Goal: Complete application form: Complete application form

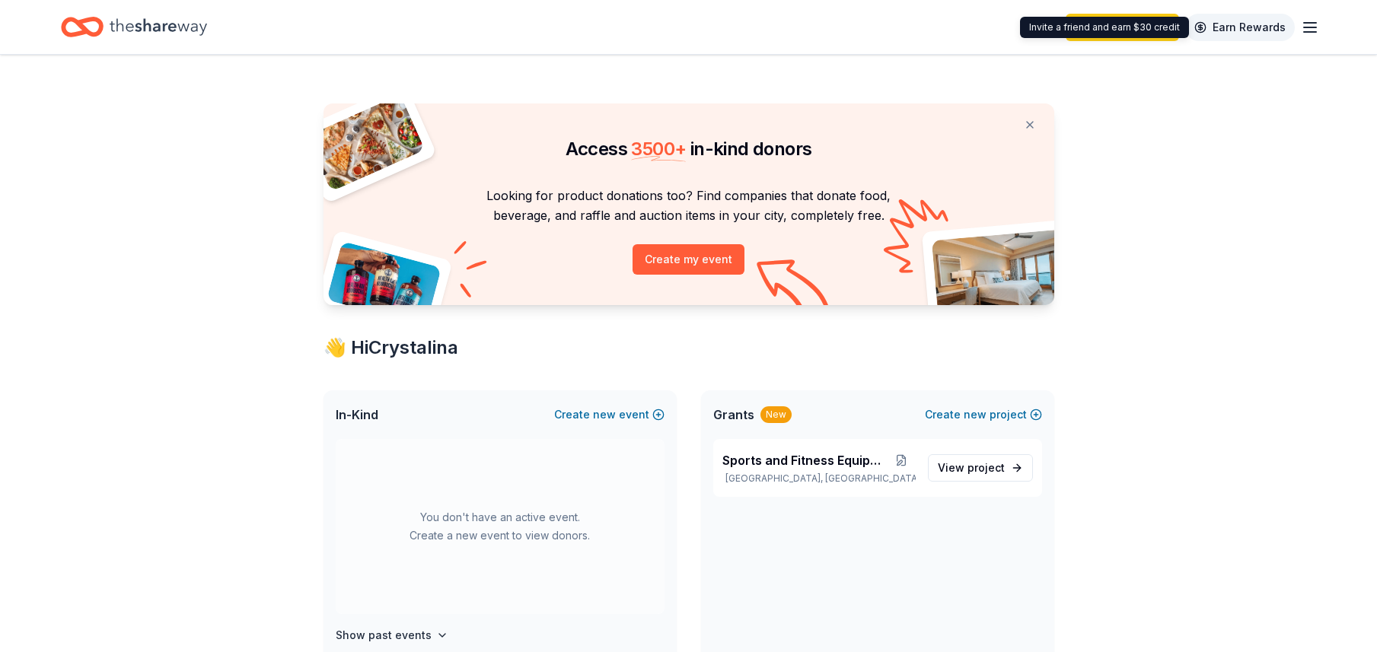
click at [1287, 26] on link "Earn Rewards" at bounding box center [1240, 27] width 110 height 27
click at [1297, 24] on div "Start free trial Earn Rewards" at bounding box center [1193, 27] width 254 height 36
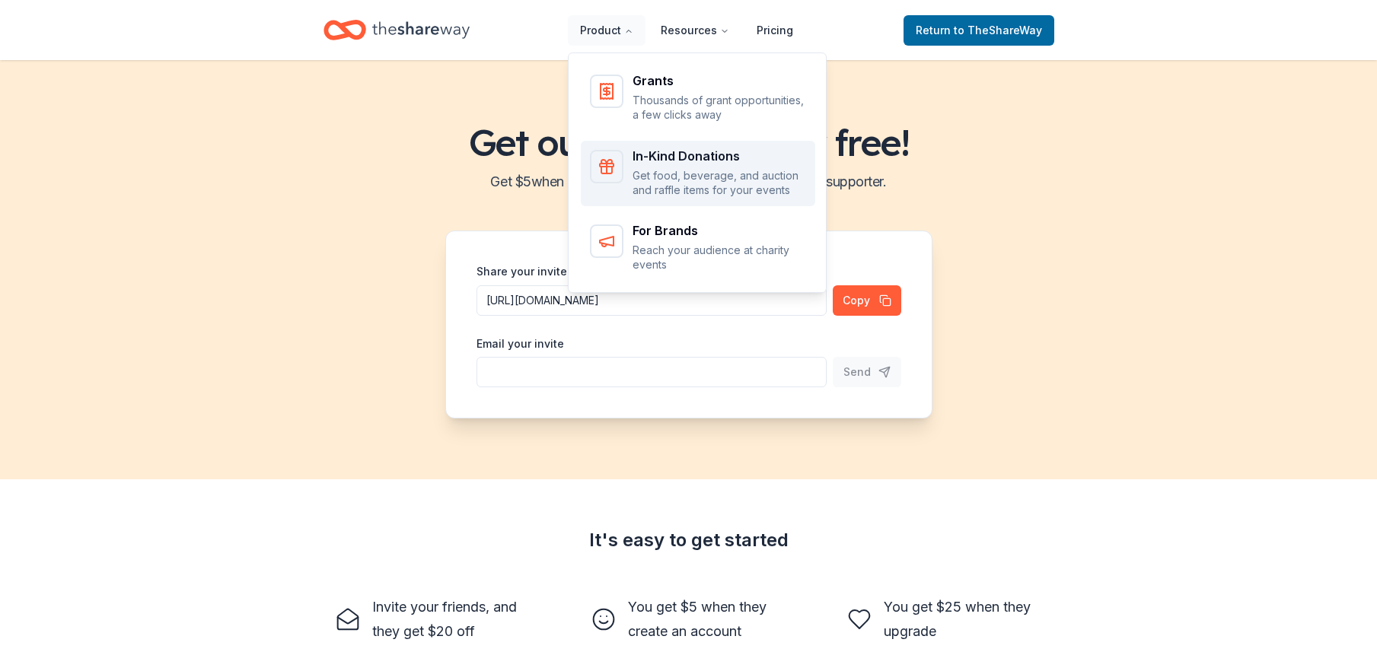
click at [672, 145] on link "In-Kind Donations Get food, beverage, and auction and raffle items for your eve…" at bounding box center [698, 174] width 234 height 66
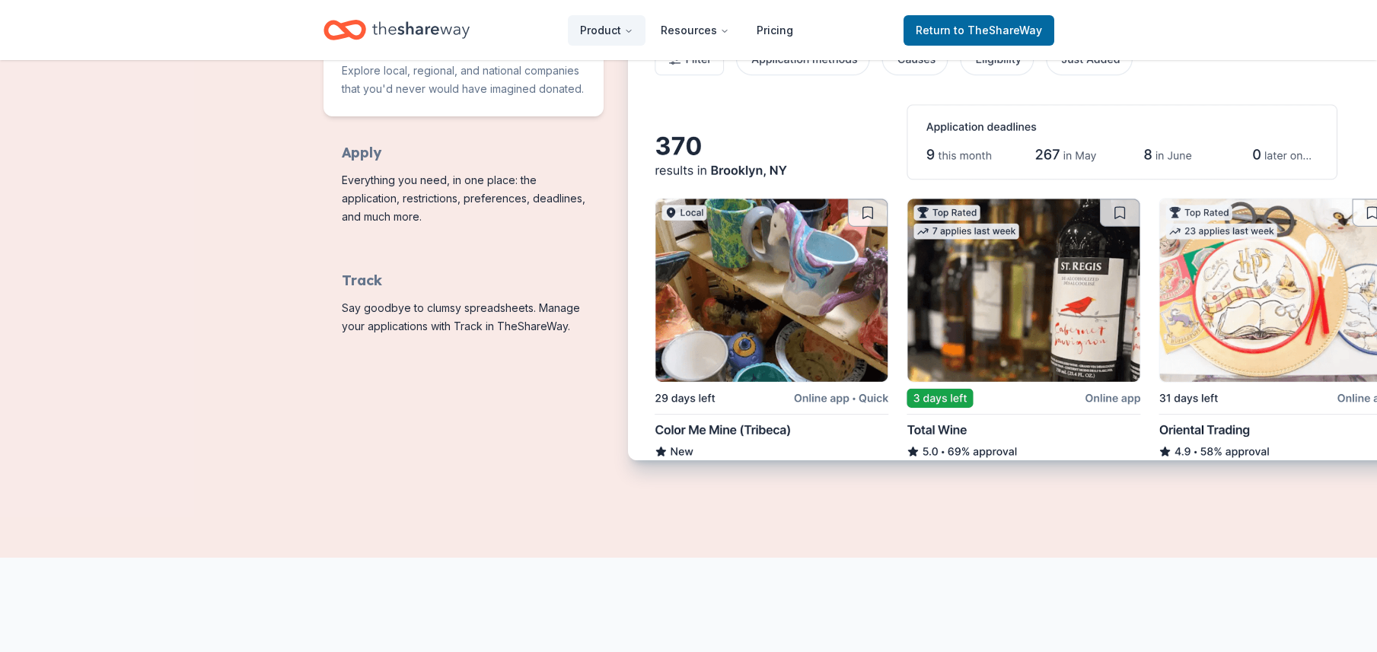
scroll to position [685, 0]
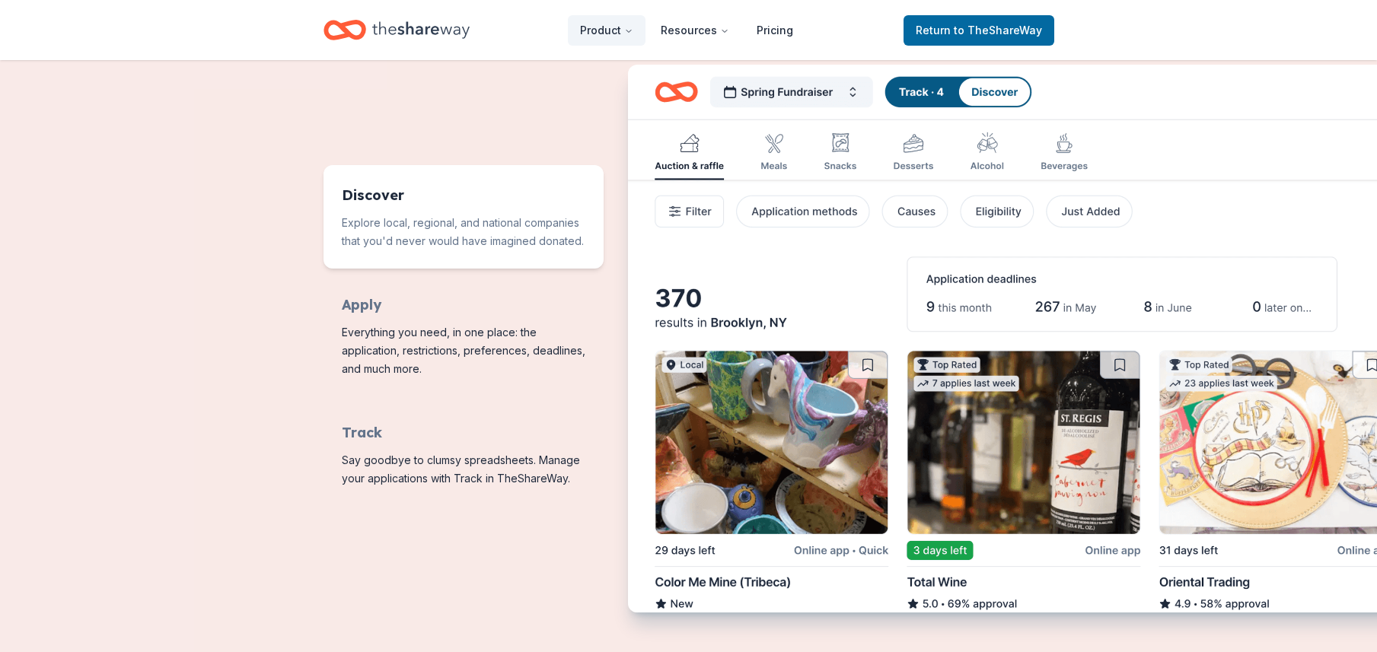
click at [827, 157] on img "Features for running your books" at bounding box center [1018, 340] width 780 height 550
click at [846, 161] on img "Features for running your books" at bounding box center [1018, 340] width 780 height 550
click at [914, 155] on img "Features for running your books" at bounding box center [1018, 340] width 780 height 550
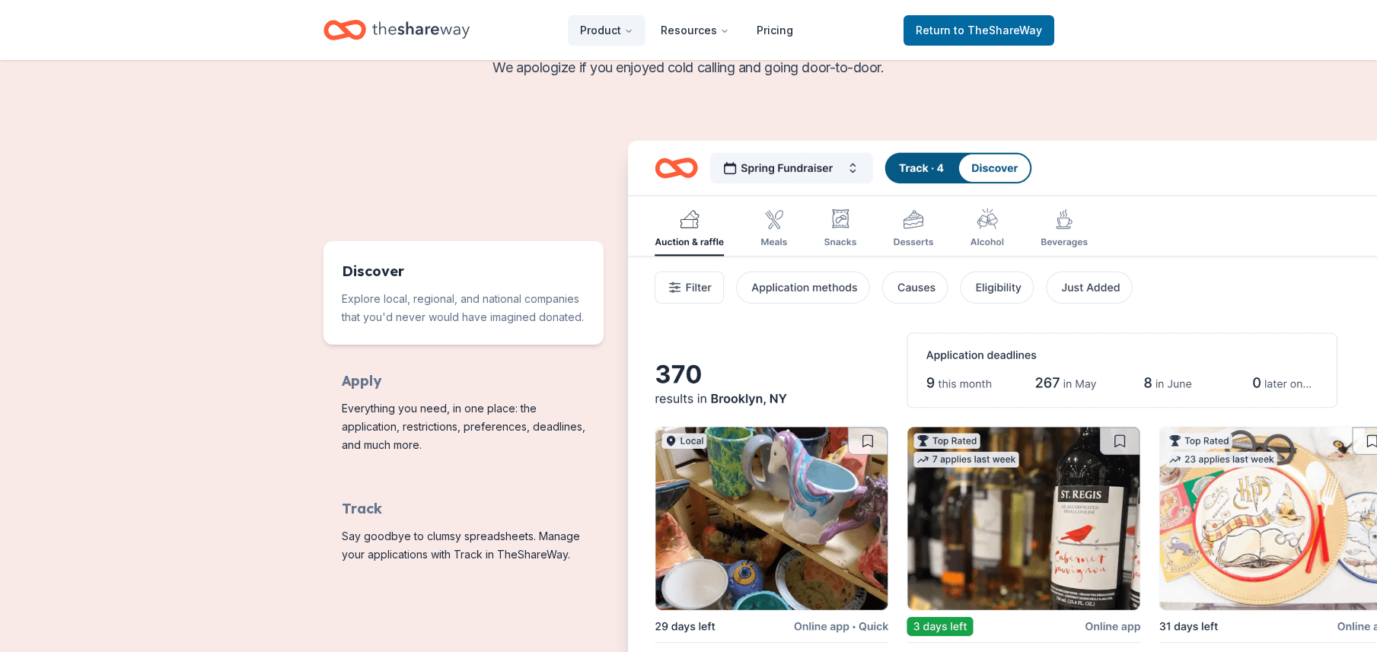
click at [712, 243] on img "Features for running your books" at bounding box center [1018, 416] width 780 height 550
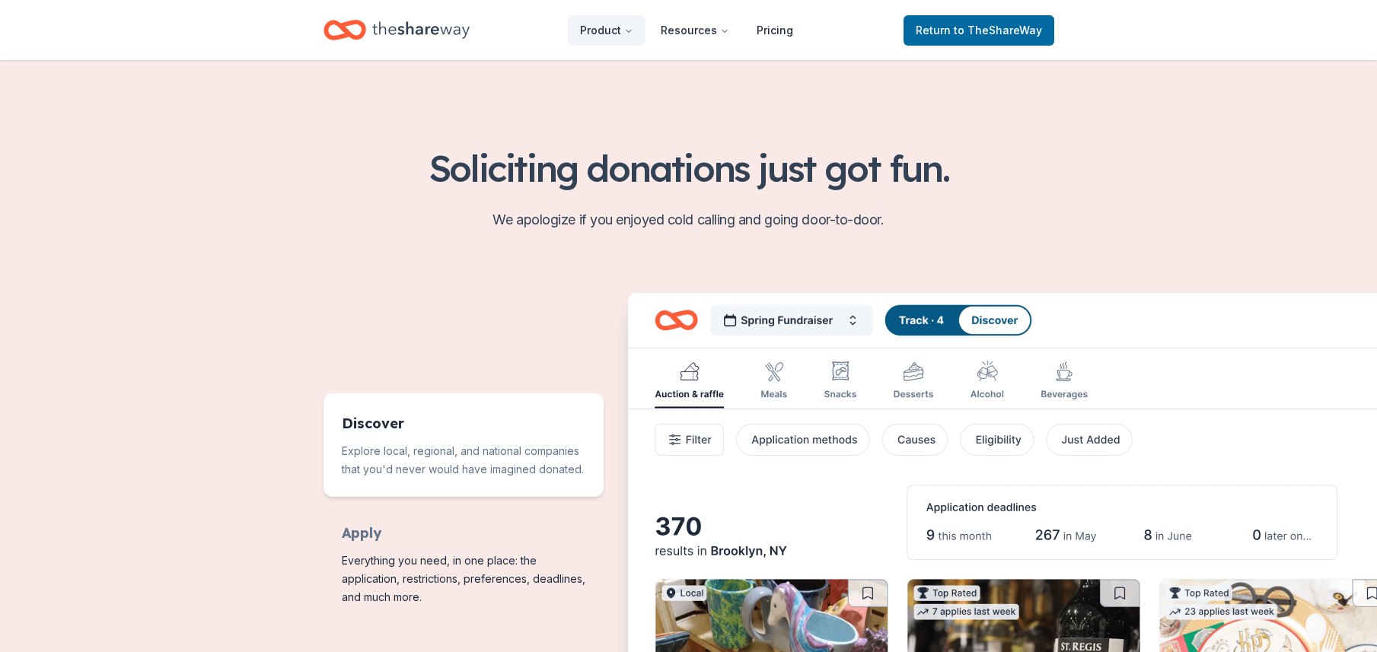
click at [862, 388] on img "Features for running your books" at bounding box center [1018, 568] width 780 height 550
click at [850, 397] on img "Features for running your books" at bounding box center [1018, 568] width 780 height 550
click at [919, 383] on img "Features for running your books" at bounding box center [1018, 568] width 780 height 550
drag, startPoint x: 996, startPoint y: 378, endPoint x: 1018, endPoint y: 378, distance: 22.1
click at [997, 377] on img "Features for running your books" at bounding box center [1018, 568] width 780 height 550
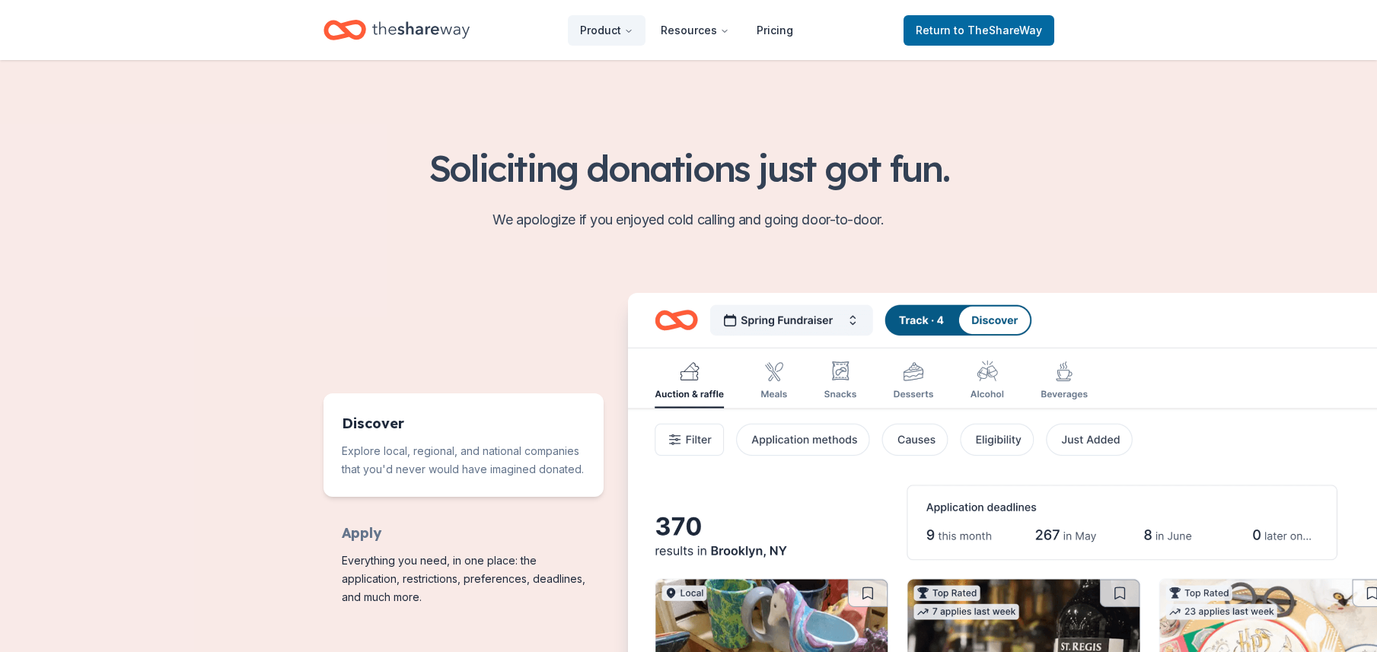
click at [1081, 378] on img "Features for running your books" at bounding box center [1018, 568] width 780 height 550
click at [983, 317] on img "Features for running your books" at bounding box center [1018, 568] width 780 height 550
click at [912, 316] on img "Features for running your books" at bounding box center [1018, 568] width 780 height 550
click at [835, 317] on img "Features for running your books" at bounding box center [1018, 568] width 780 height 550
click at [847, 317] on img "Features for running your books" at bounding box center [1018, 568] width 780 height 550
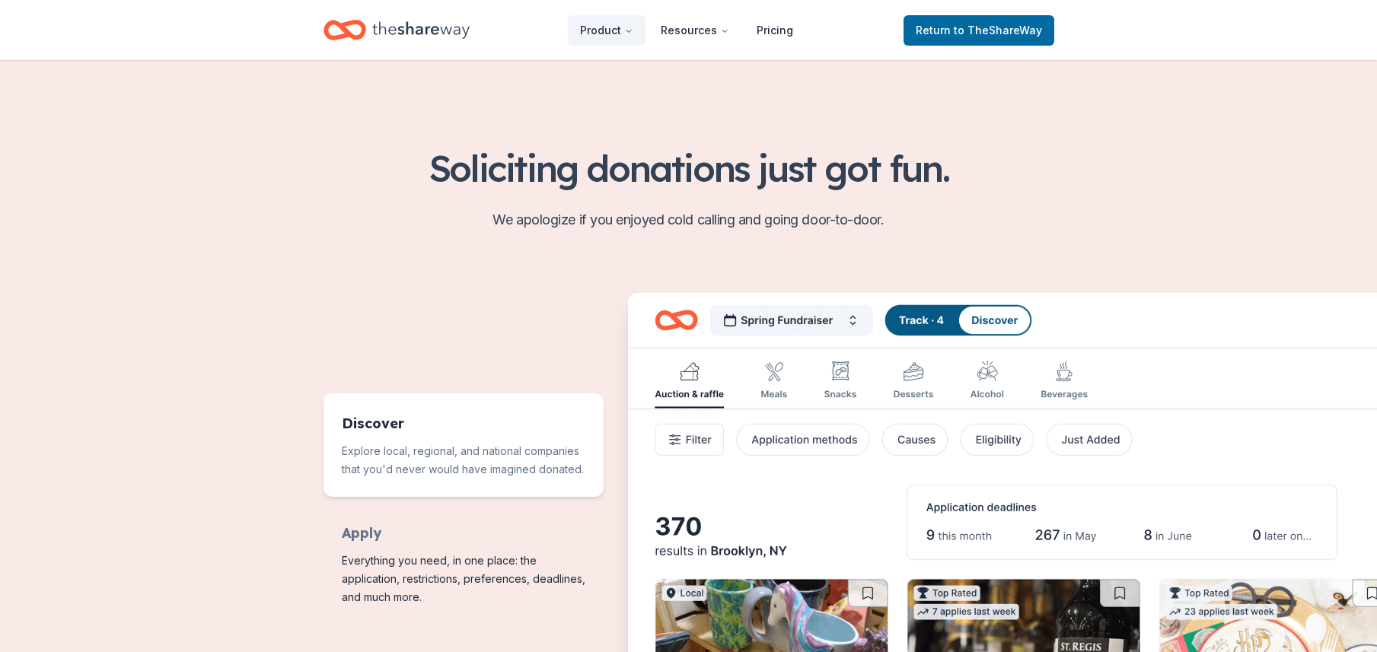
click at [696, 396] on img "Features for running your books" at bounding box center [1018, 568] width 780 height 550
click at [701, 442] on img "Features for running your books" at bounding box center [1018, 568] width 780 height 550
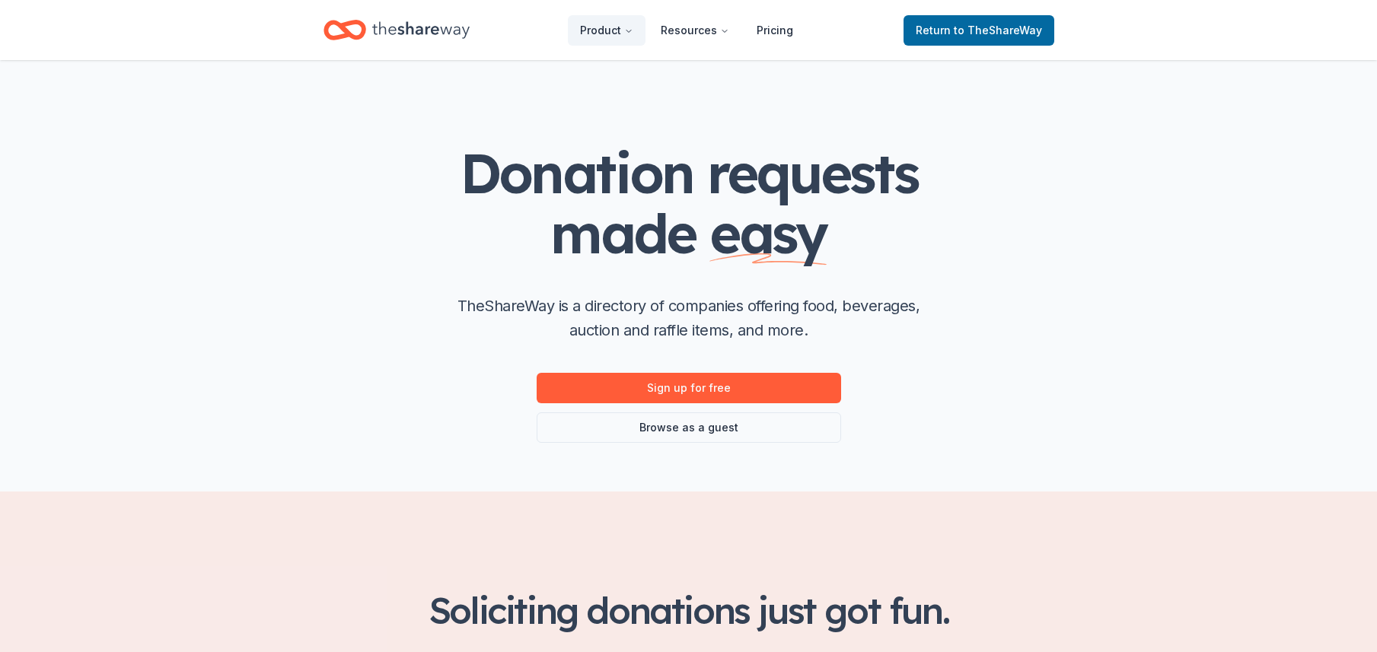
scroll to position [0, 0]
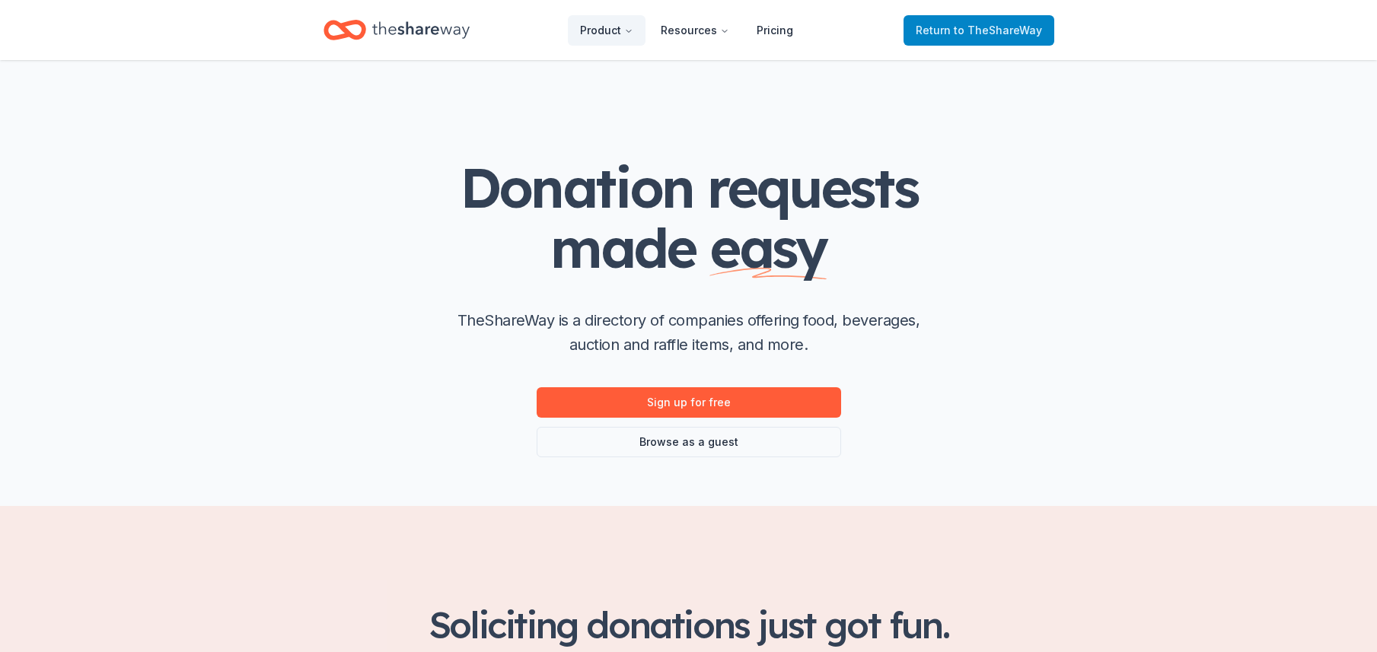
click at [1029, 20] on link "Return to TheShareWay" at bounding box center [979, 30] width 151 height 30
click at [931, 30] on span "Return to TheShareWay" at bounding box center [979, 30] width 126 height 18
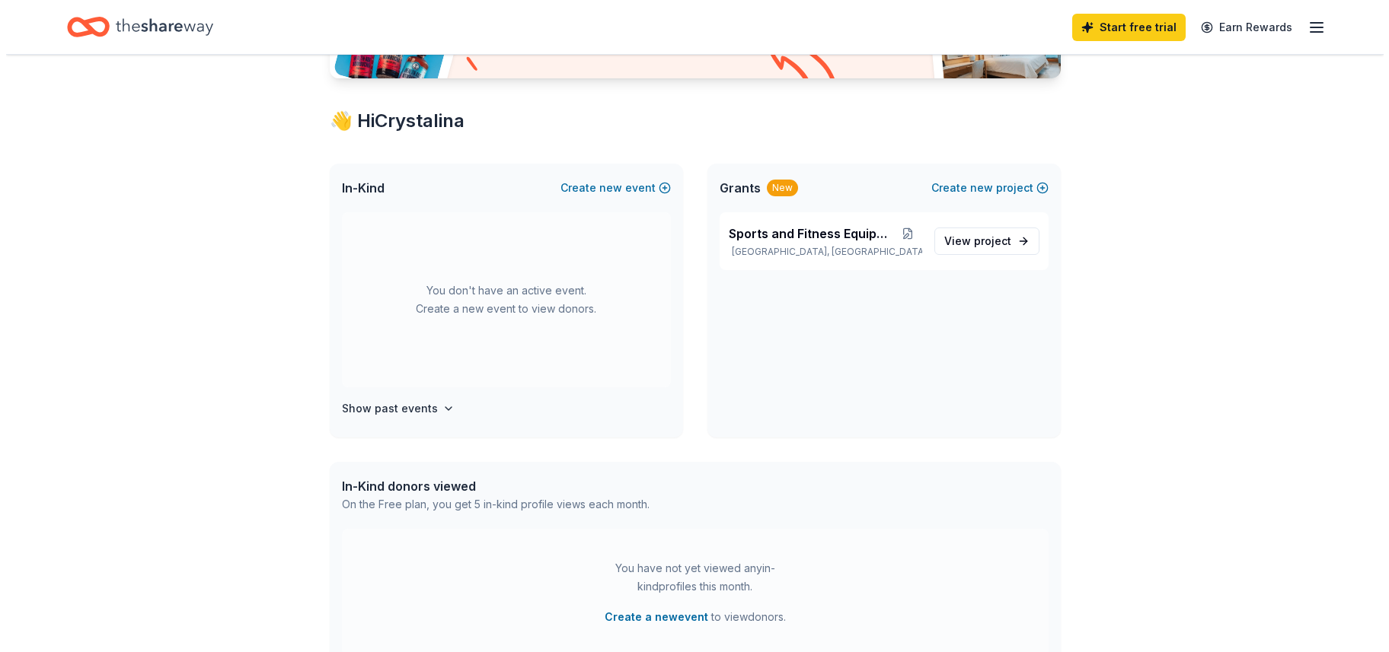
scroll to position [228, 0]
click at [649, 193] on button "Create new event" at bounding box center [609, 186] width 110 height 18
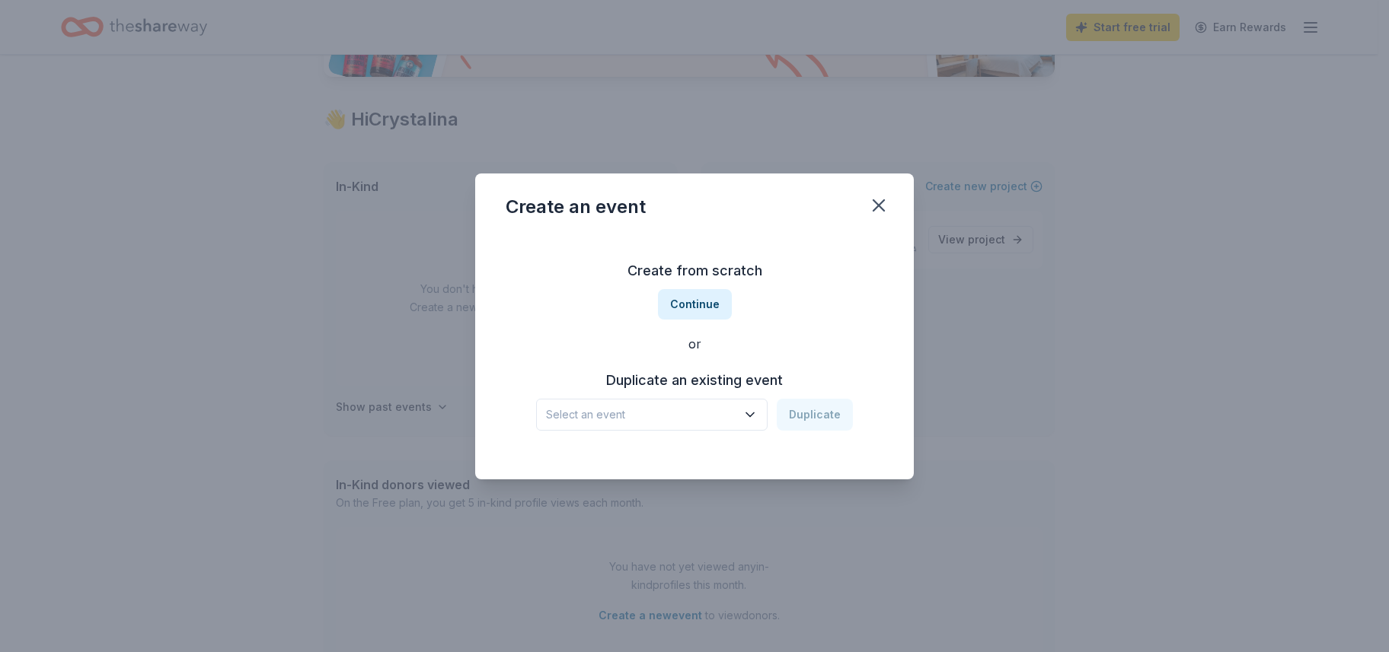
click at [755, 378] on h3 "Duplicate an existing event" at bounding box center [694, 380] width 317 height 24
click at [751, 414] on icon "button" at bounding box center [750, 415] width 8 height 4
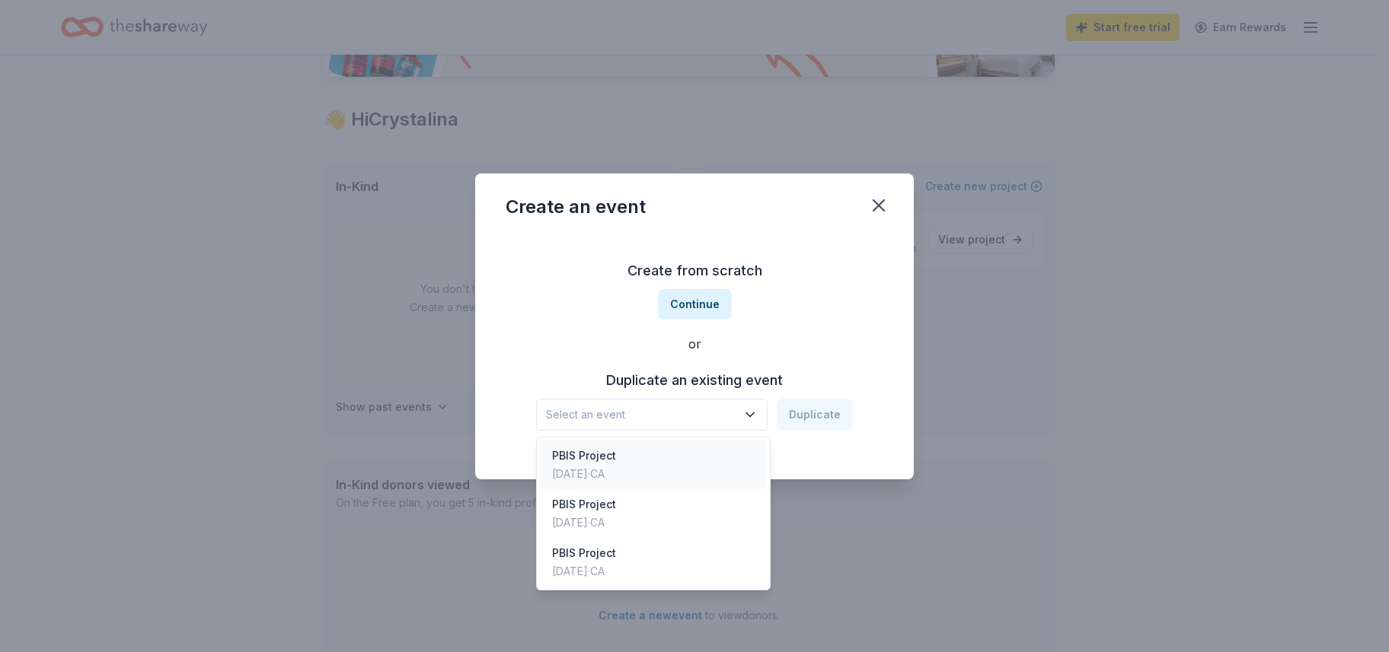
click at [685, 451] on div "PBIS Project Aug 11, 2025 · CA" at bounding box center [653, 465] width 227 height 49
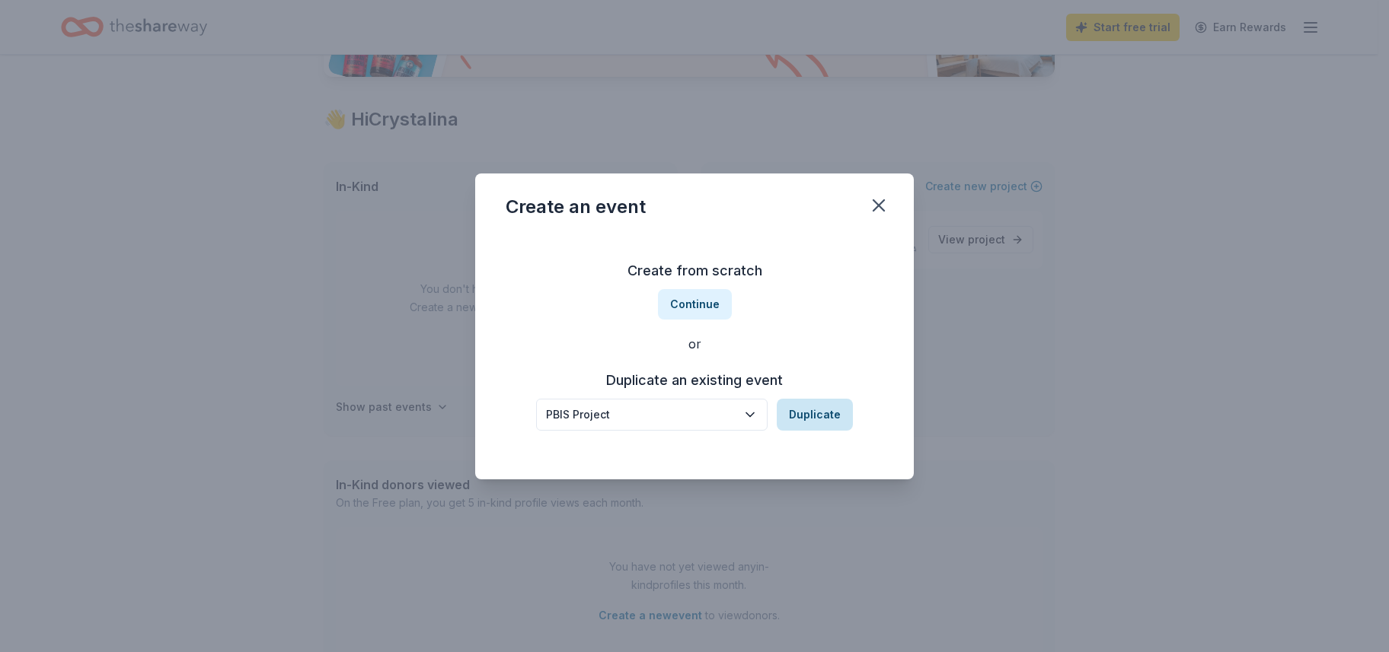
click at [810, 403] on button "Duplicate" at bounding box center [815, 415] width 76 height 32
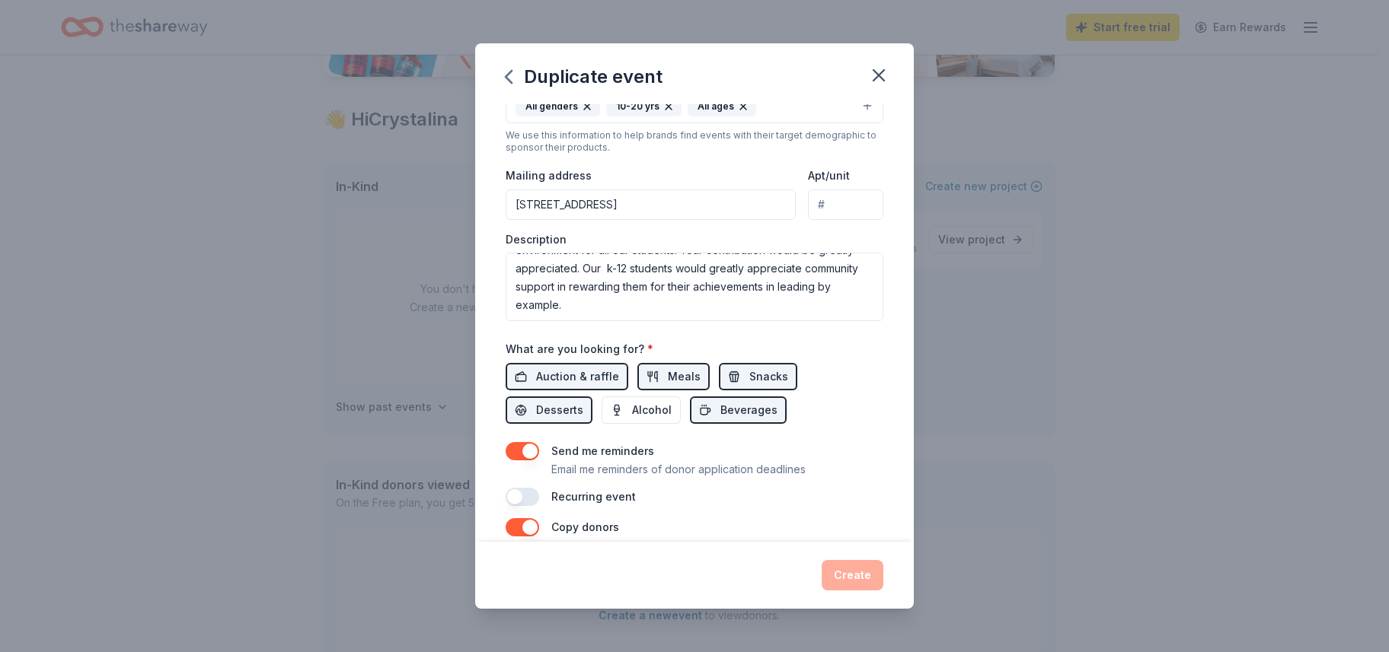
scroll to position [0, 0]
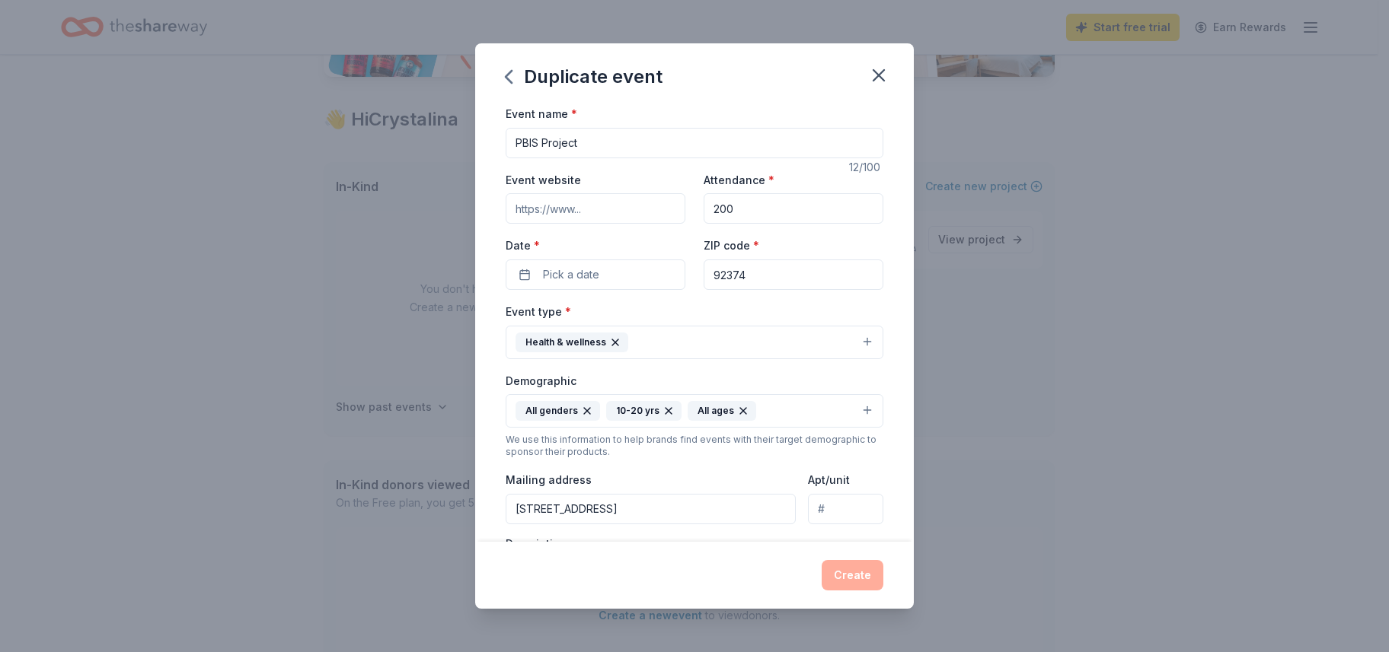
click at [583, 151] on input "PBIS Project" at bounding box center [695, 143] width 378 height 30
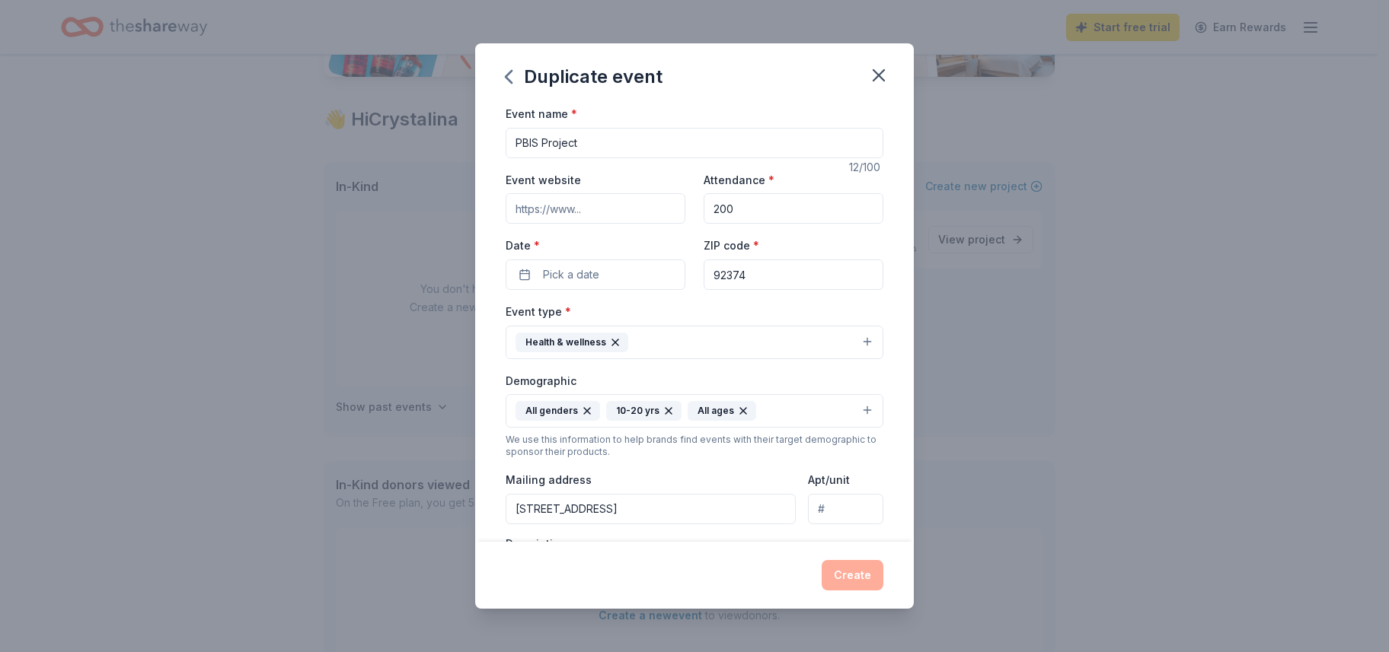
click at [583, 151] on input "PBIS Project" at bounding box center [695, 143] width 378 height 30
type input "P"
type input "Project Positivity"
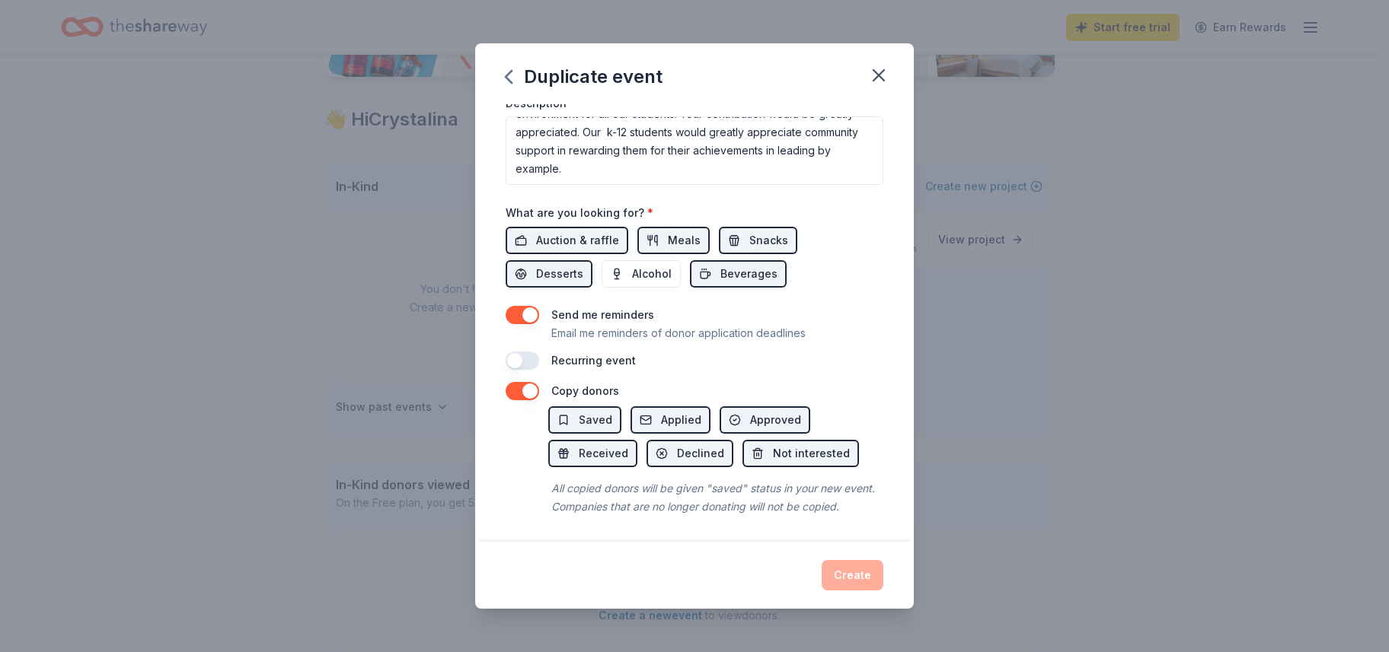
scroll to position [461, 0]
click at [524, 350] on button "button" at bounding box center [522, 359] width 33 height 18
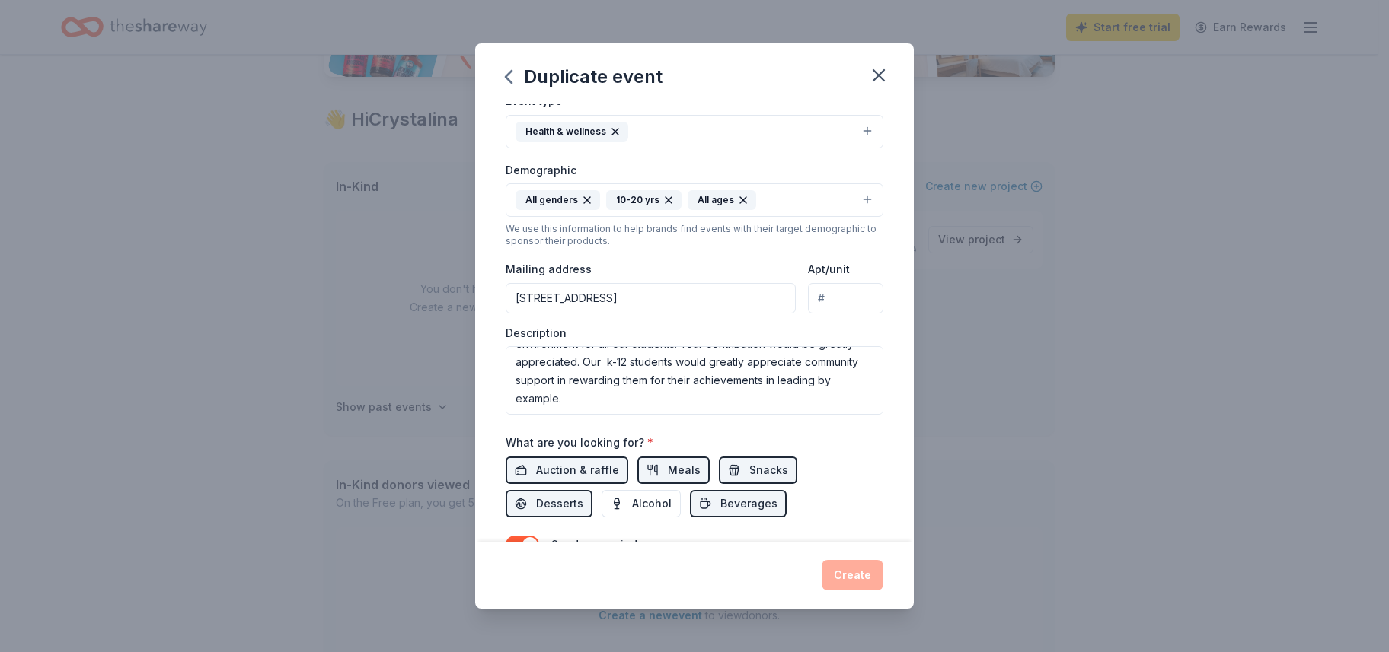
scroll to position [0, 0]
click at [649, 300] on input "1826 Orange Tree Lane, Redlands, CA, 92374" at bounding box center [651, 298] width 290 height 30
type input "1826 Orange Tree Lane, Redlands, CA, 92374"
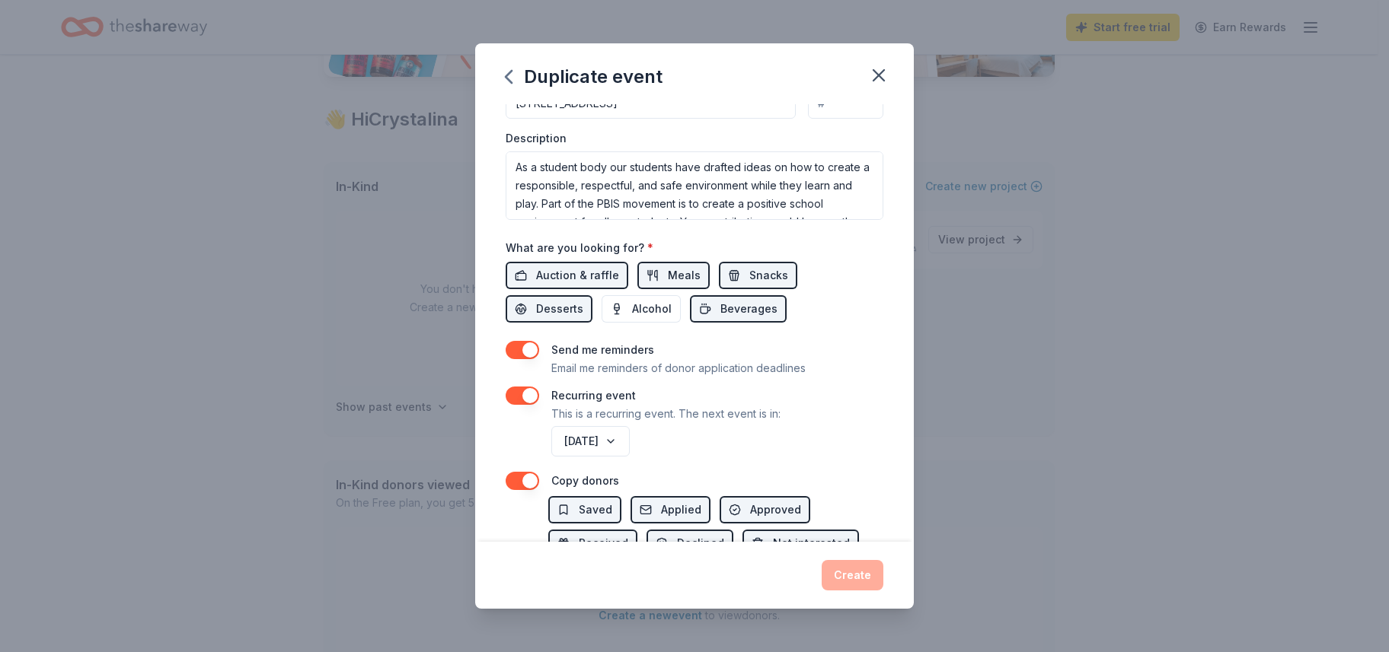
scroll to position [515, 0]
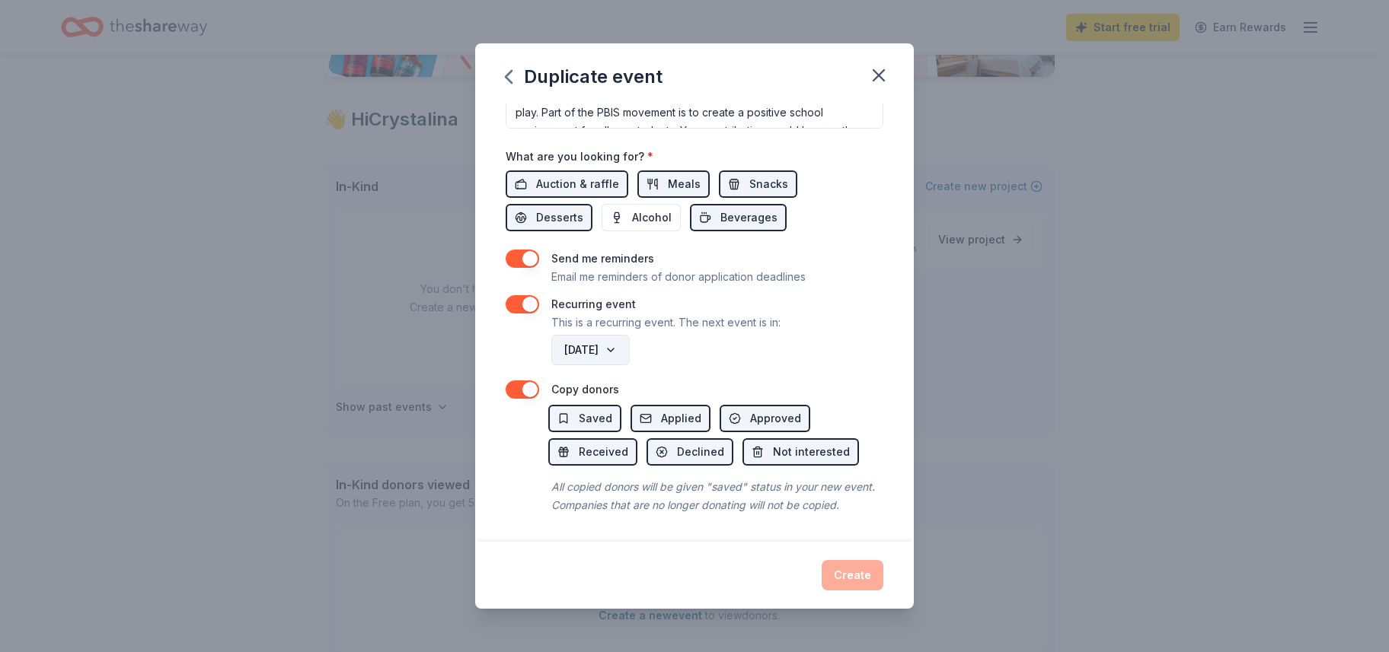
click at [630, 335] on button "August 2026" at bounding box center [590, 350] width 78 height 30
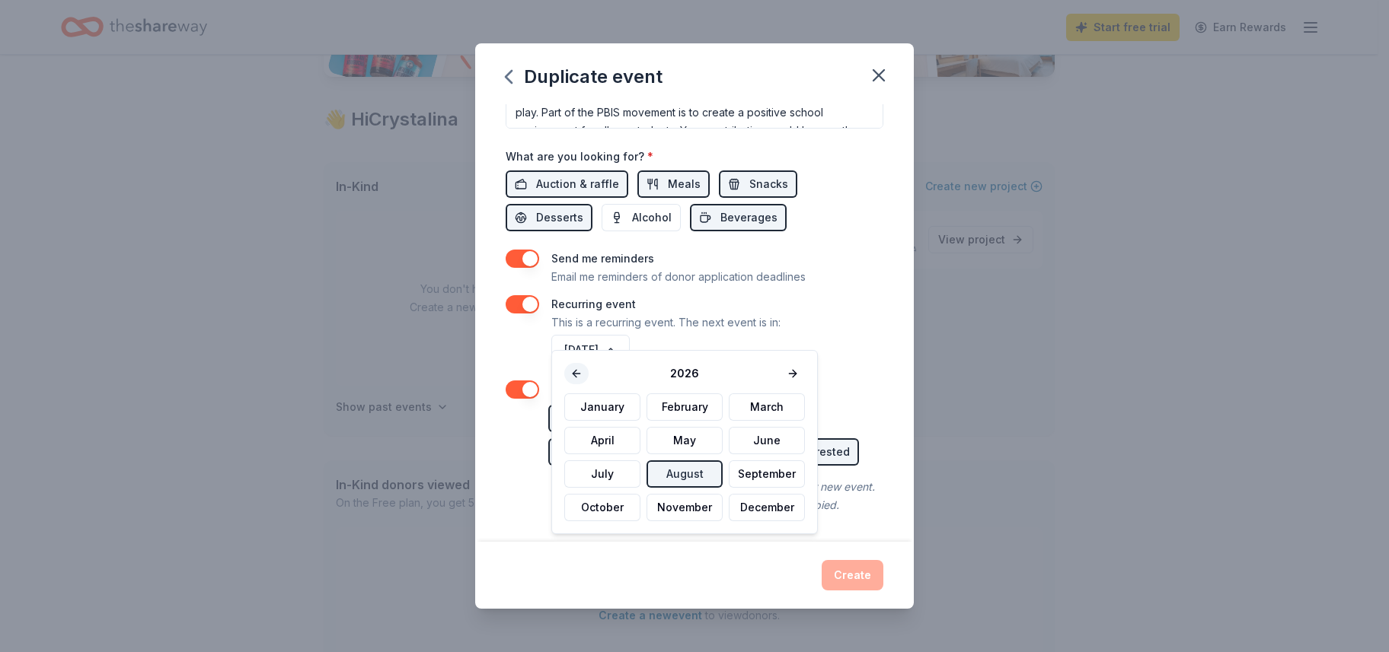
click at [575, 365] on button at bounding box center [576, 373] width 24 height 21
click at [627, 507] on button "October" at bounding box center [602, 507] width 76 height 27
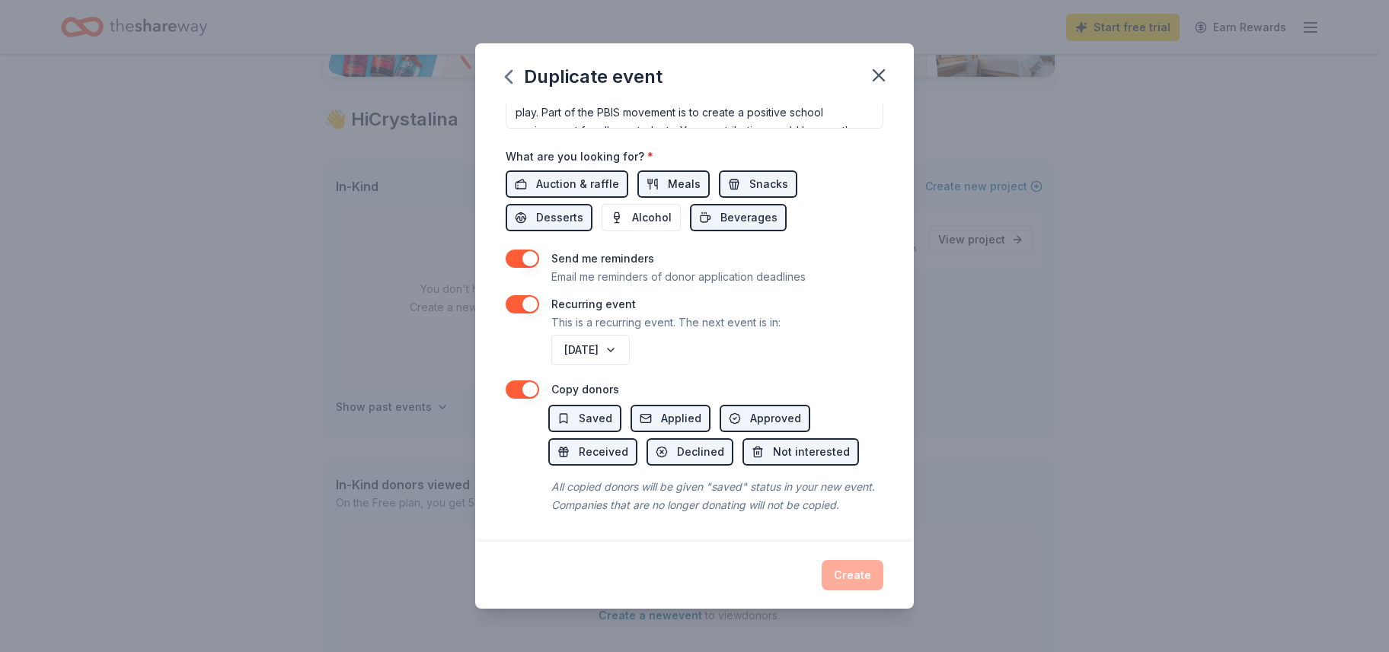
click at [859, 579] on div "Create" at bounding box center [695, 575] width 378 height 30
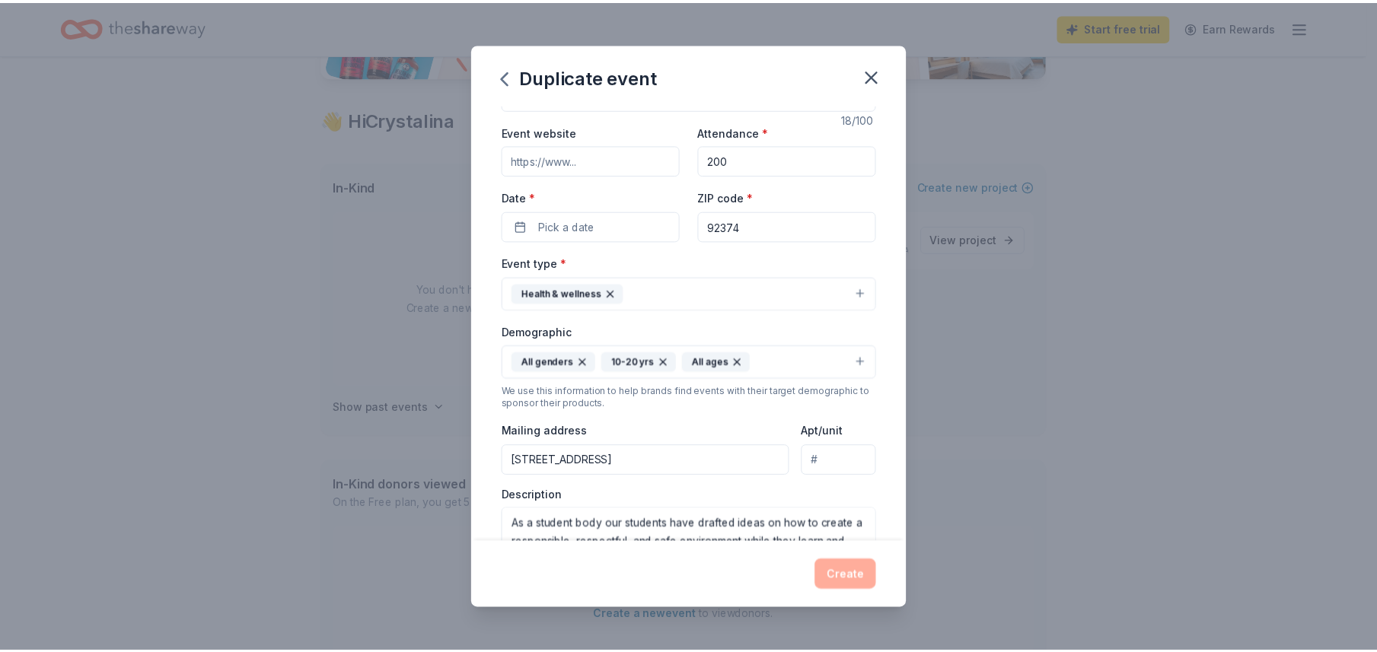
scroll to position [0, 0]
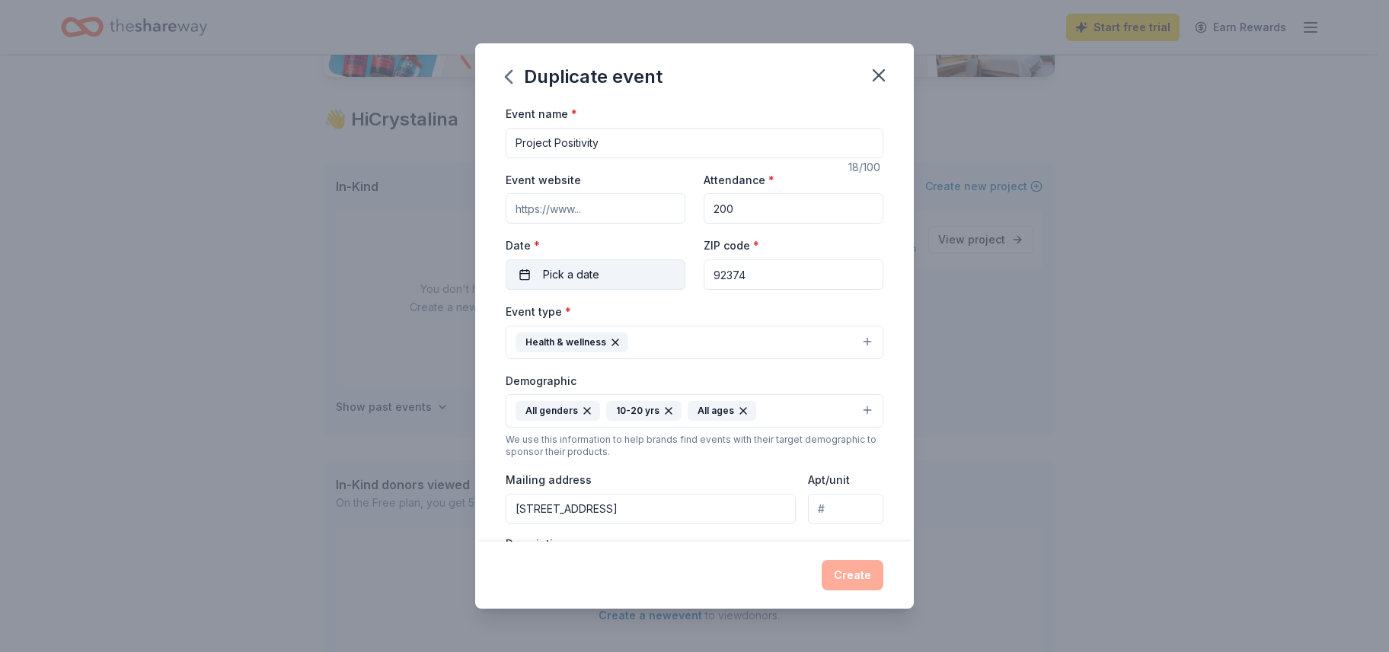
click at [590, 278] on span "Pick a date" at bounding box center [571, 275] width 56 height 18
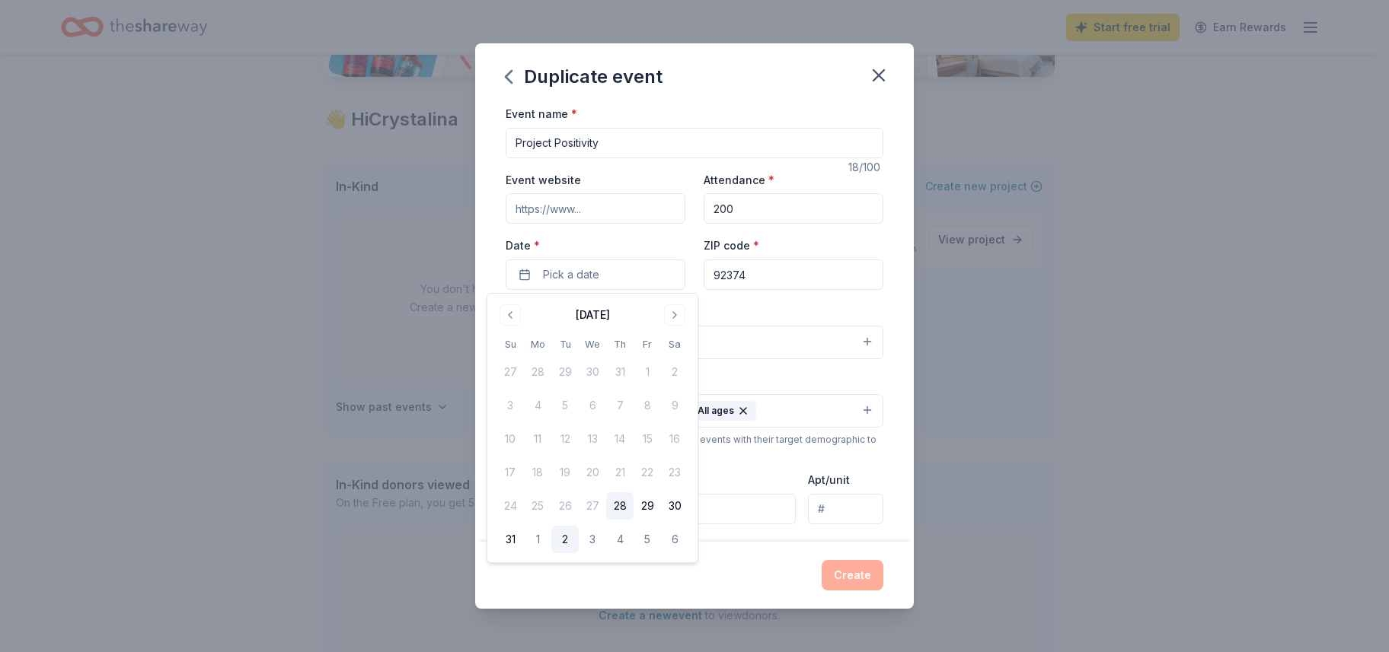
click at [560, 541] on button "2" at bounding box center [564, 539] width 27 height 27
click at [850, 584] on button "Create" at bounding box center [853, 575] width 62 height 30
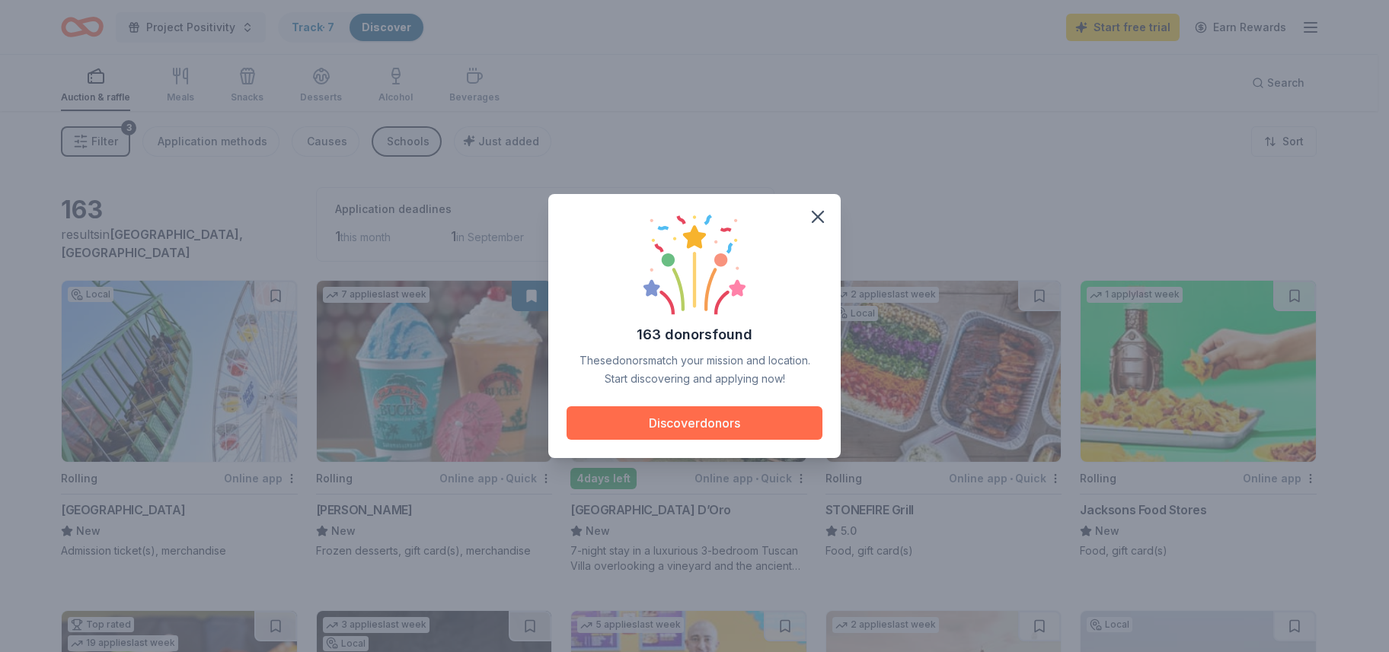
click at [763, 419] on button "Discover donors" at bounding box center [694, 423] width 256 height 33
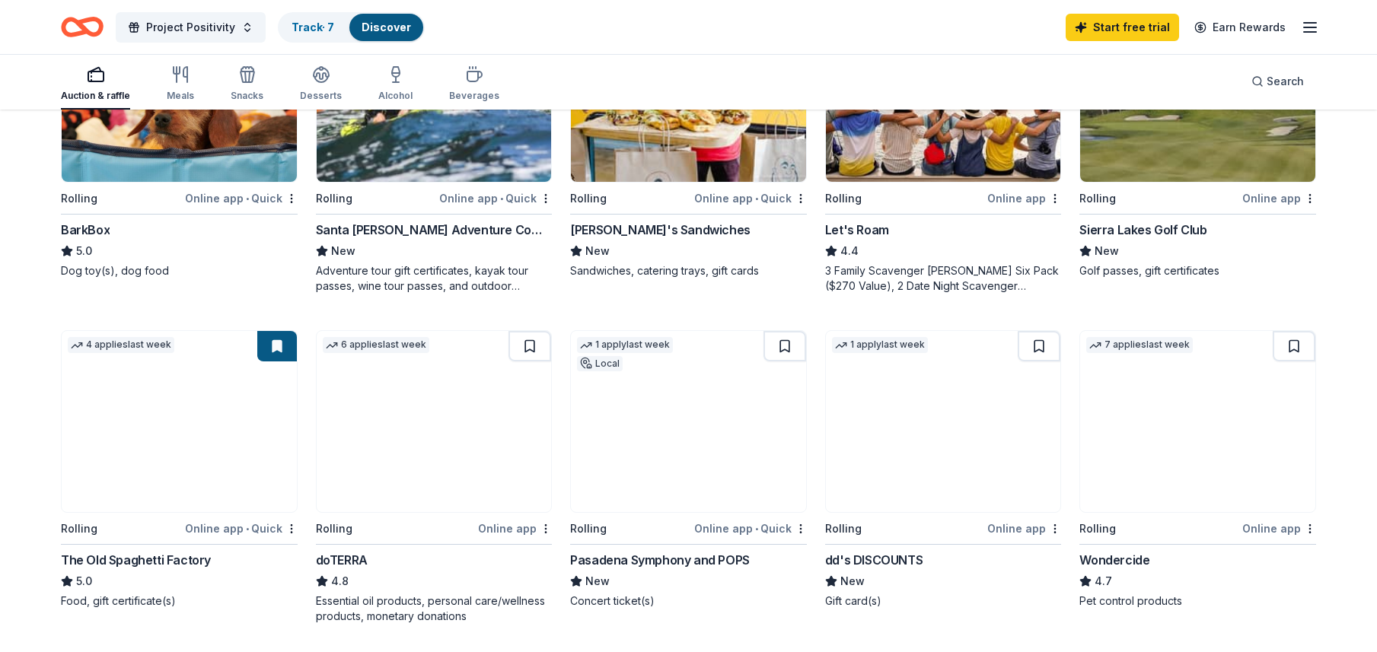
scroll to position [609, 0]
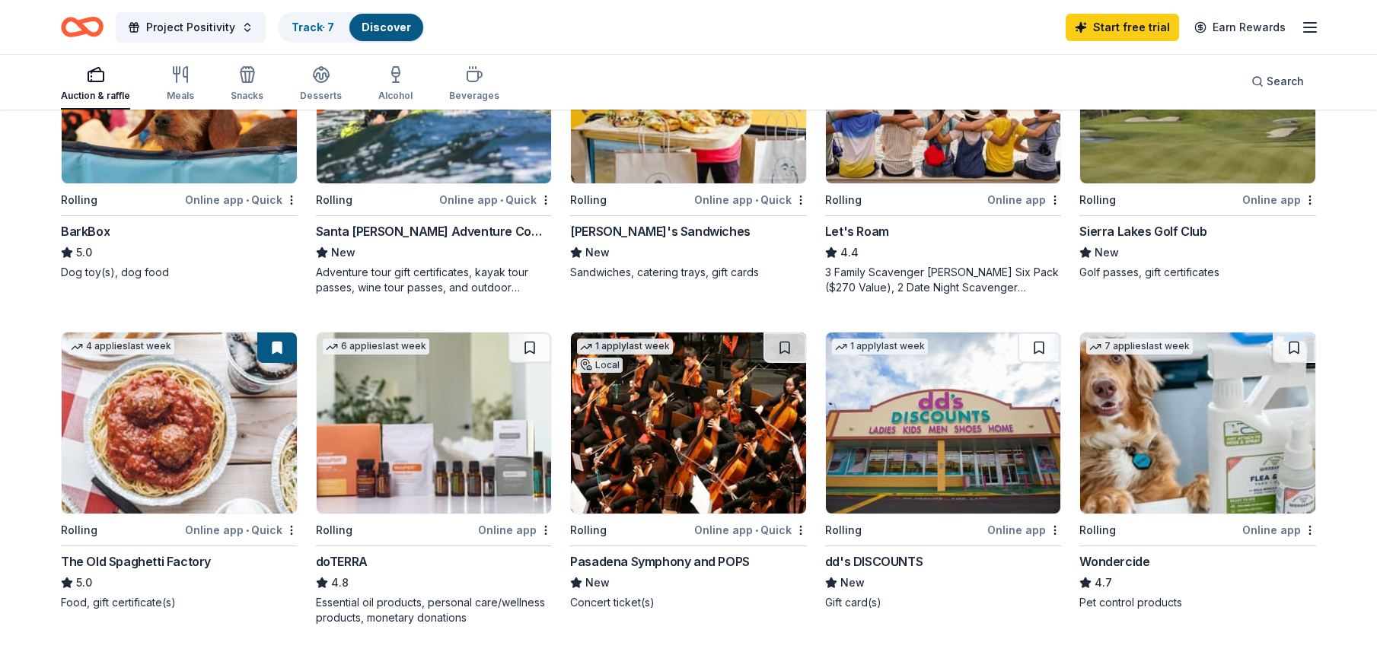
click at [898, 412] on img at bounding box center [943, 423] width 235 height 181
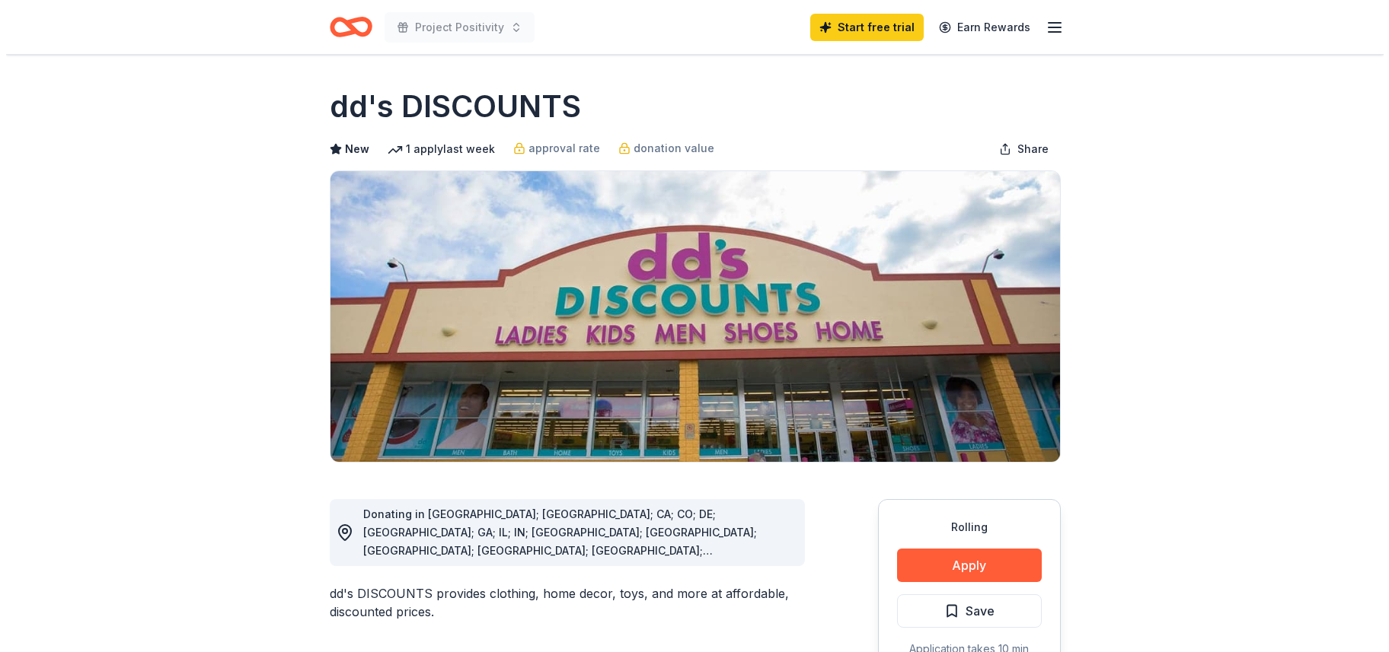
scroll to position [305, 0]
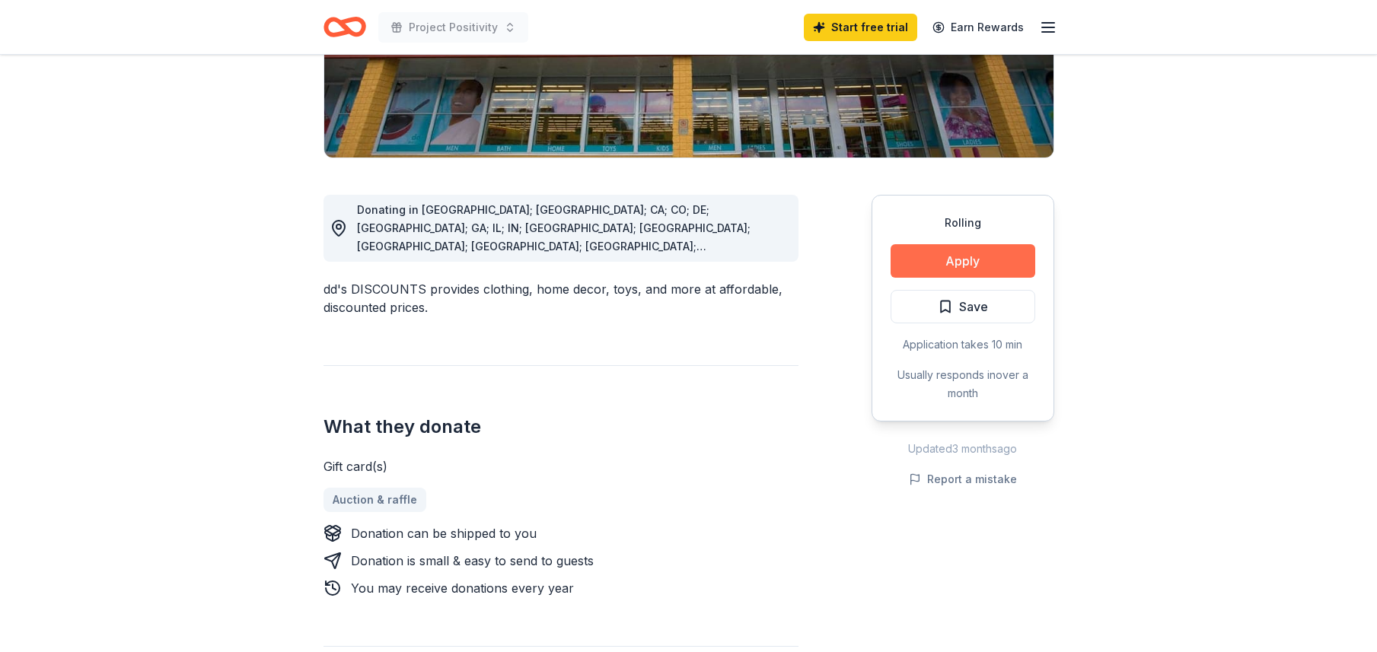
click at [997, 262] on button "Apply" at bounding box center [963, 260] width 145 height 33
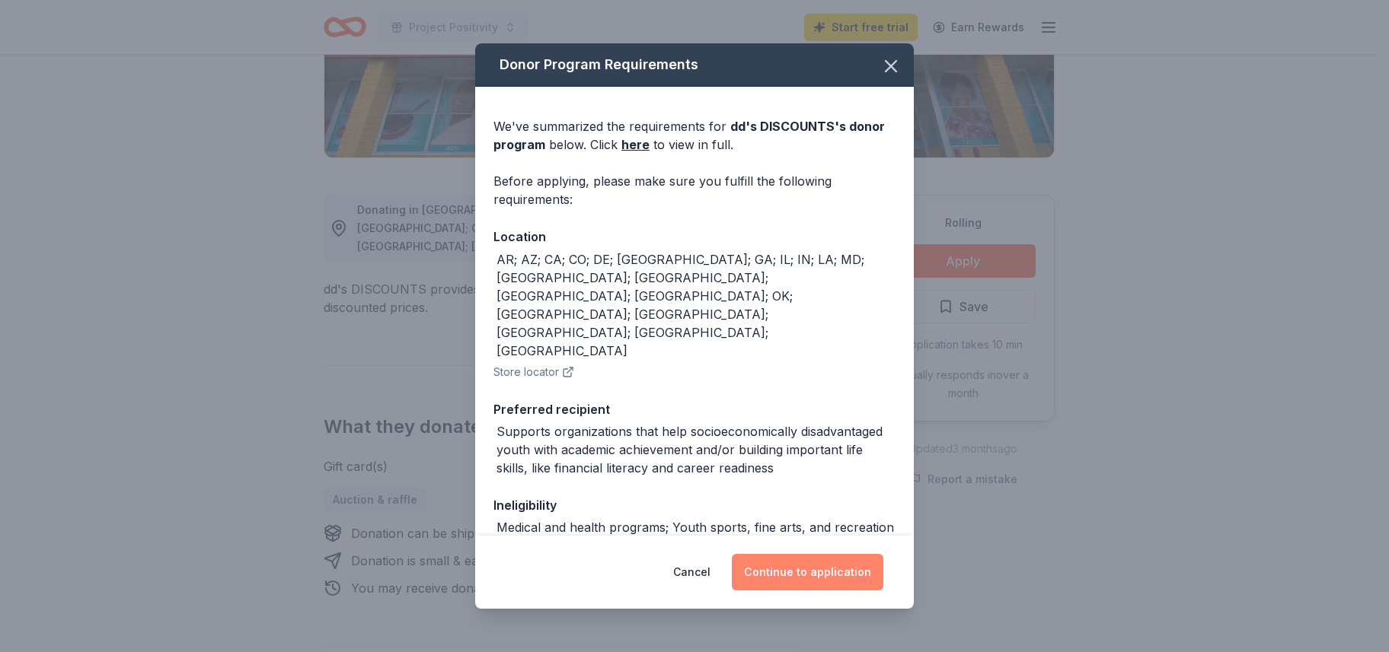
click at [819, 574] on button "Continue to application" at bounding box center [808, 572] width 152 height 37
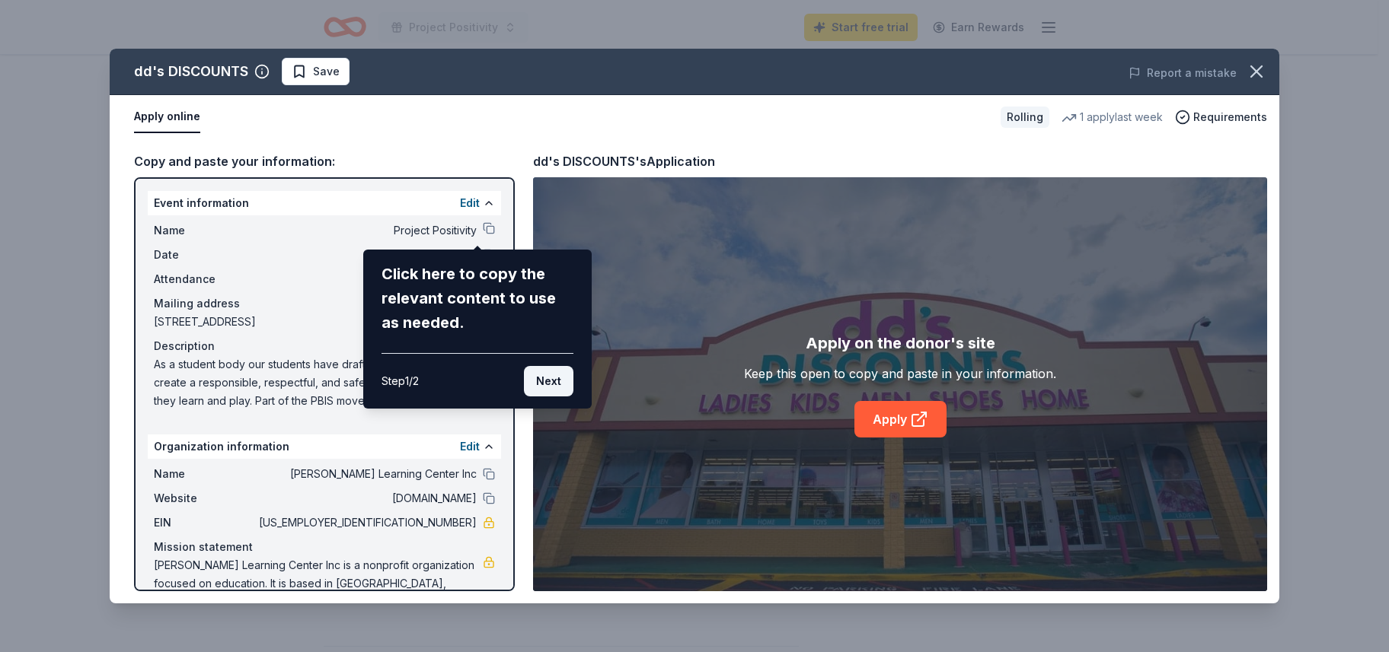
click at [533, 380] on button "Next" at bounding box center [548, 381] width 49 height 30
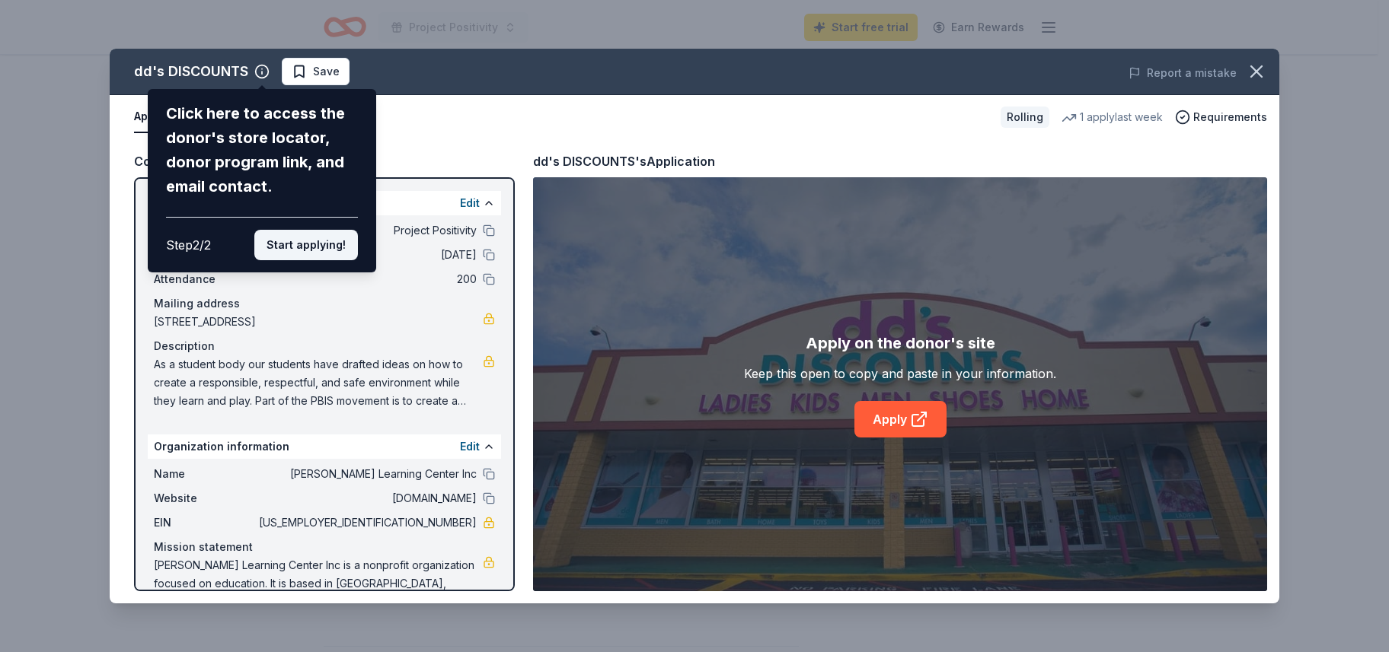
click at [338, 243] on button "Start applying!" at bounding box center [306, 245] width 104 height 30
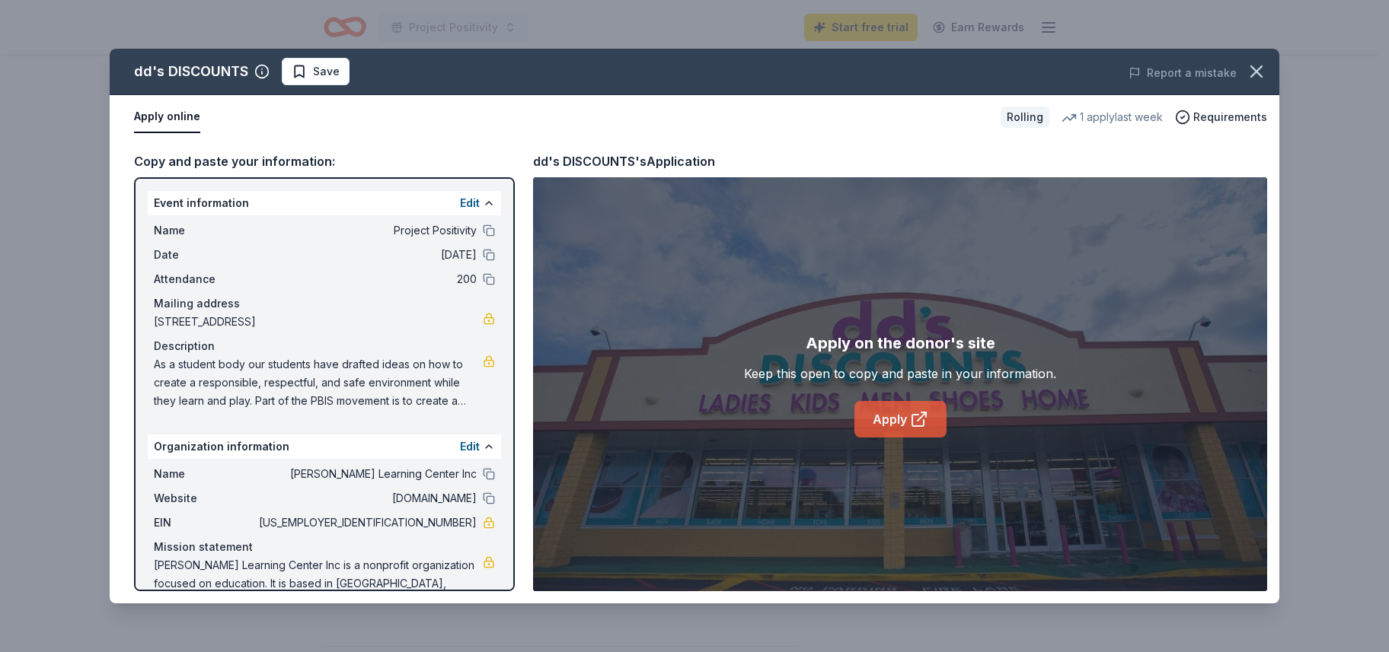
click at [897, 423] on link "Apply" at bounding box center [900, 419] width 92 height 37
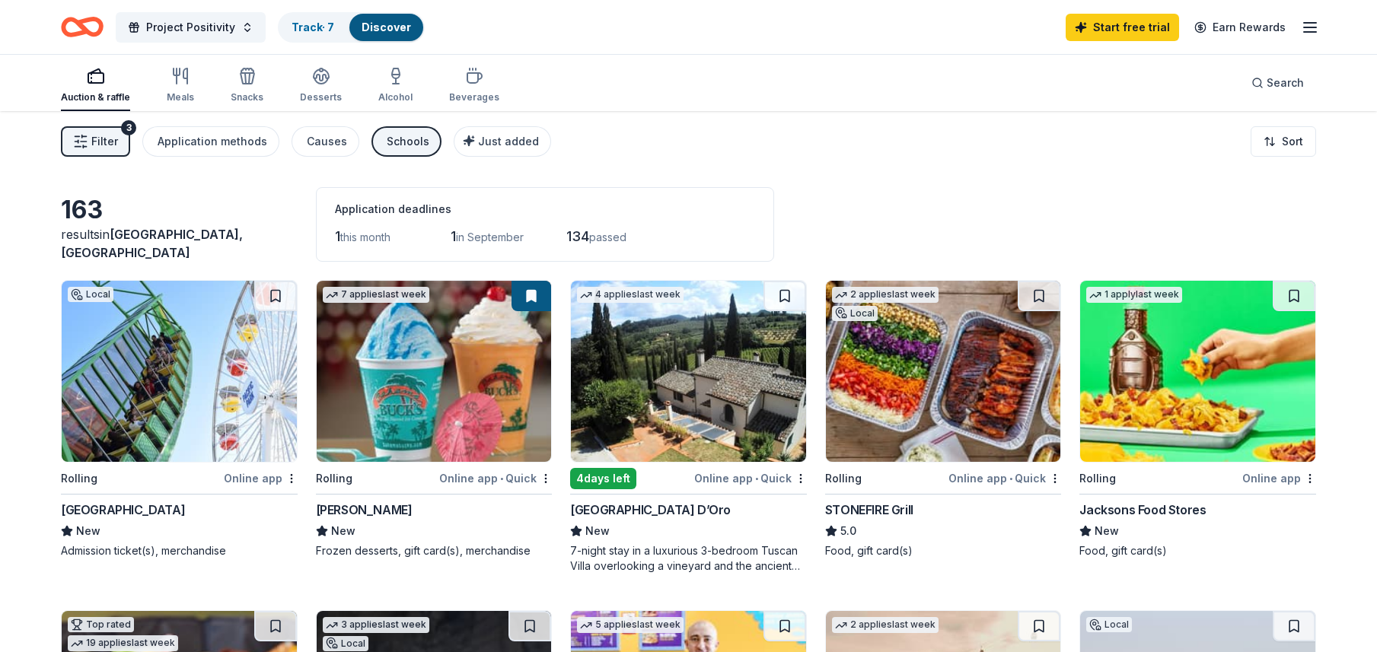
click at [454, 404] on img at bounding box center [434, 371] width 235 height 181
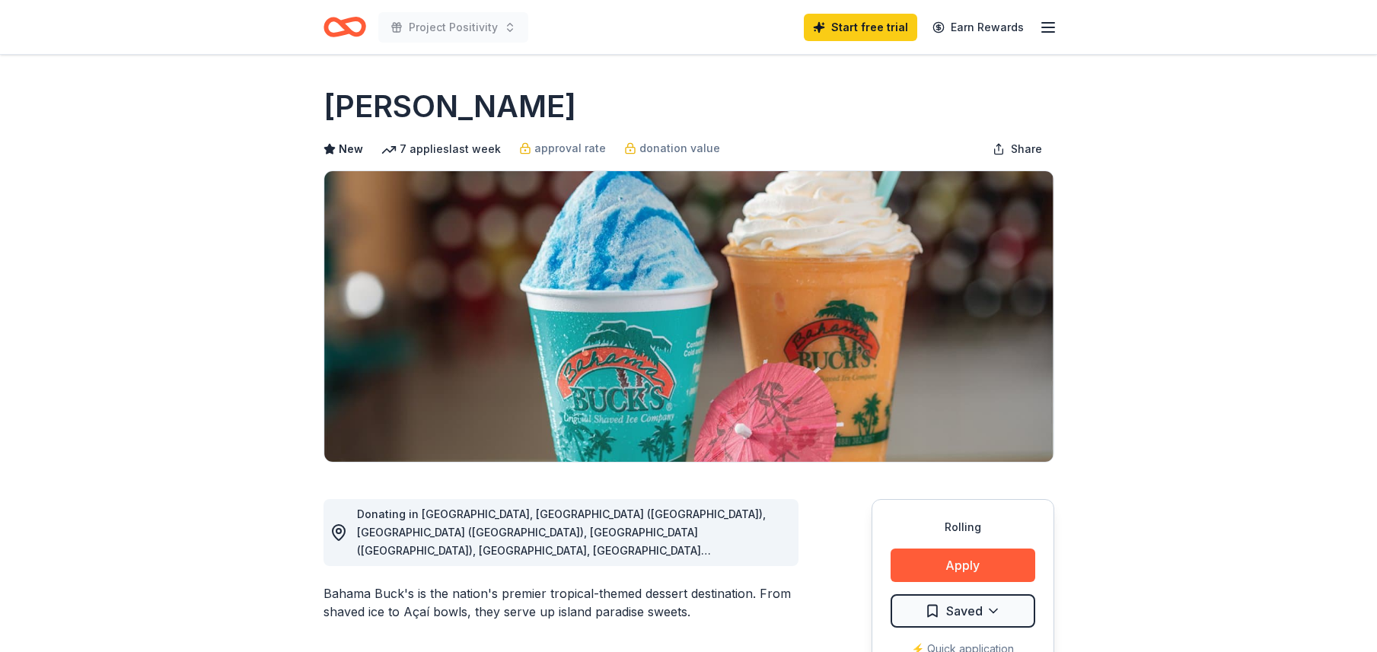
scroll to position [305, 0]
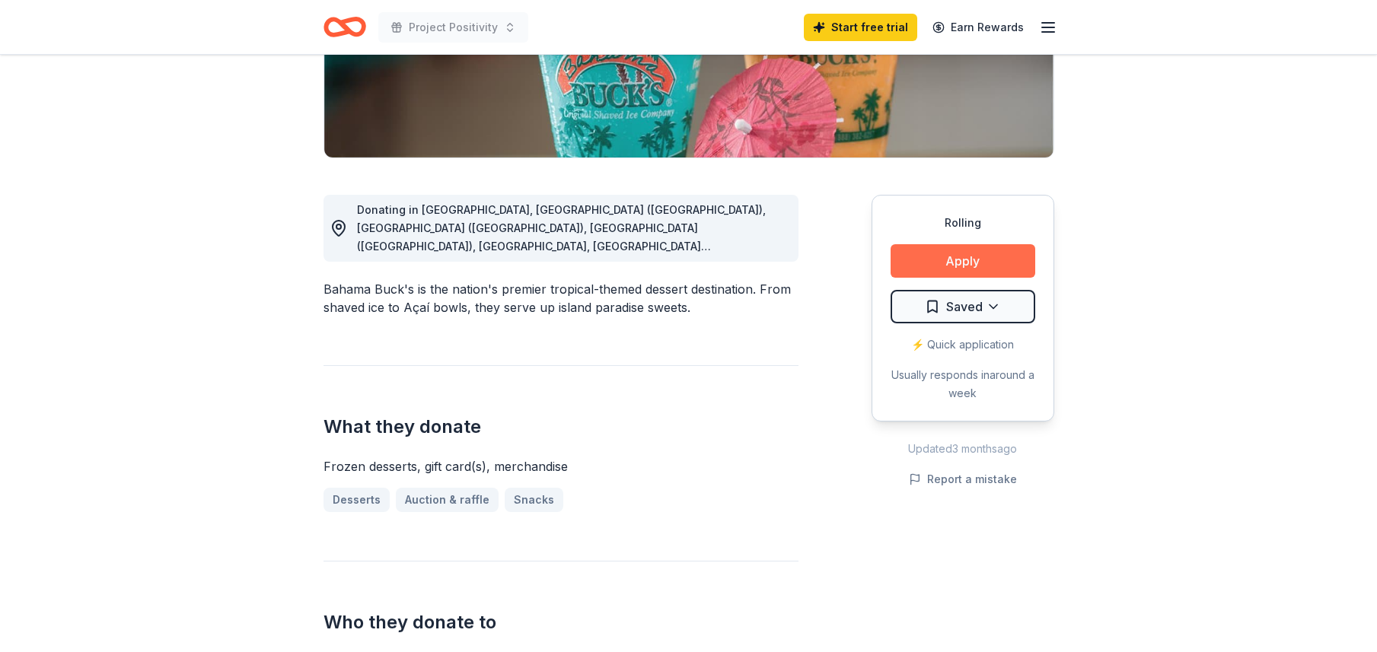
click at [949, 253] on button "Apply" at bounding box center [963, 260] width 145 height 33
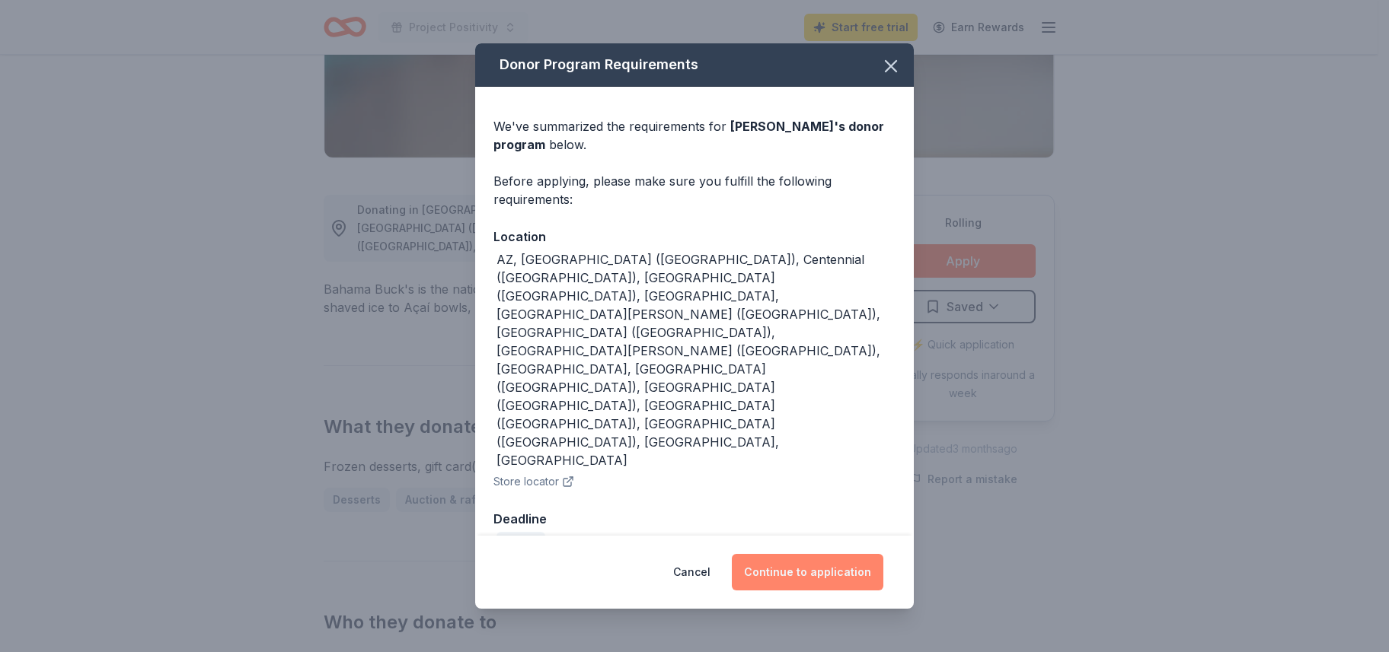
click at [785, 554] on button "Continue to application" at bounding box center [808, 572] width 152 height 37
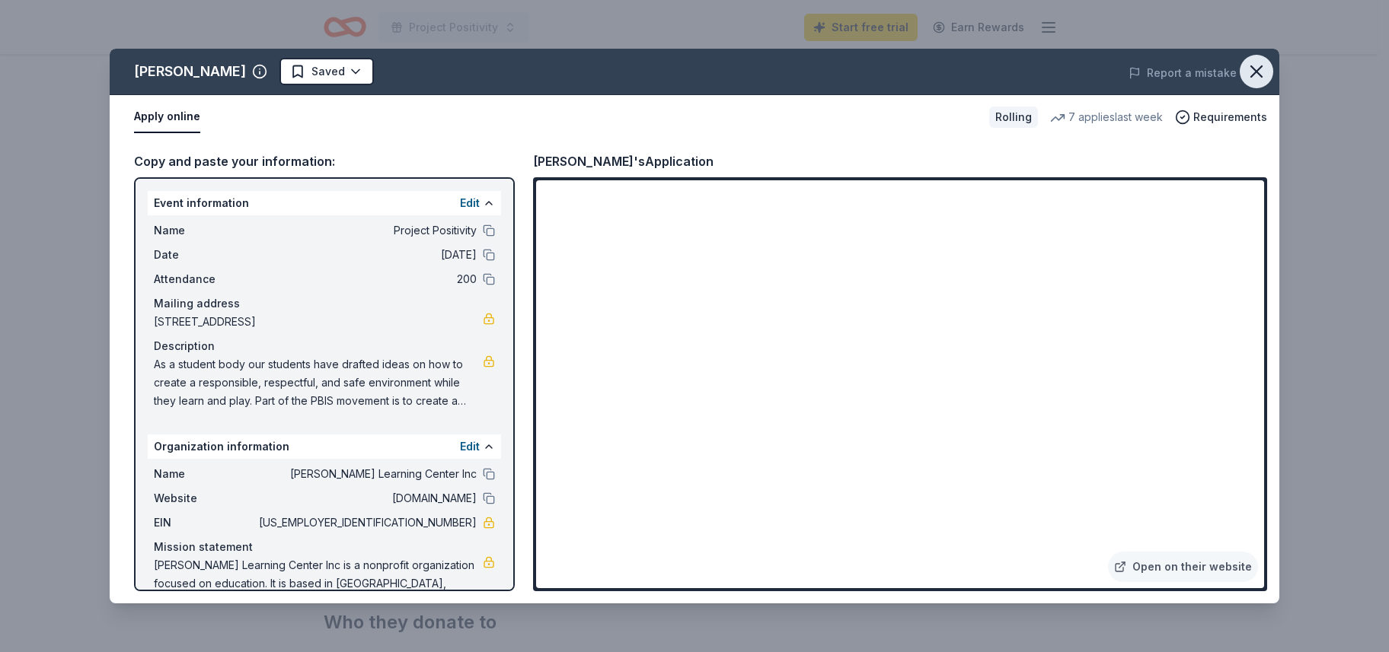
click at [1260, 59] on button "button" at bounding box center [1255, 71] width 33 height 33
